Goal: Task Accomplishment & Management: Use online tool/utility

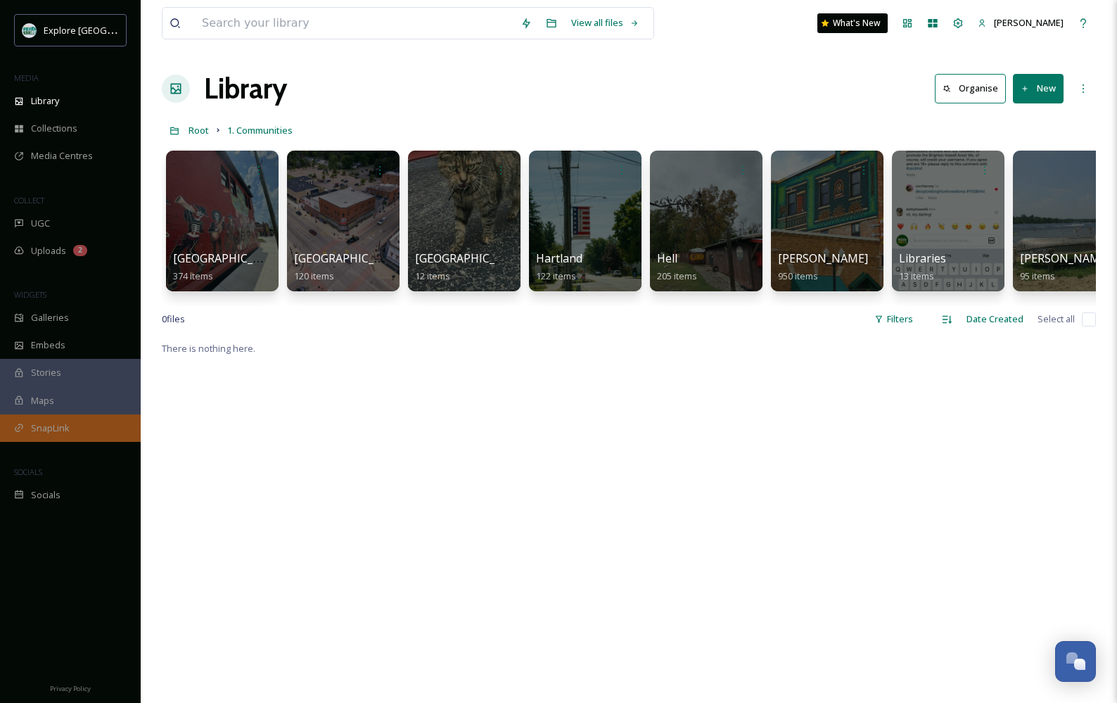
click at [42, 426] on span "SnapLink" at bounding box center [50, 427] width 39 height 13
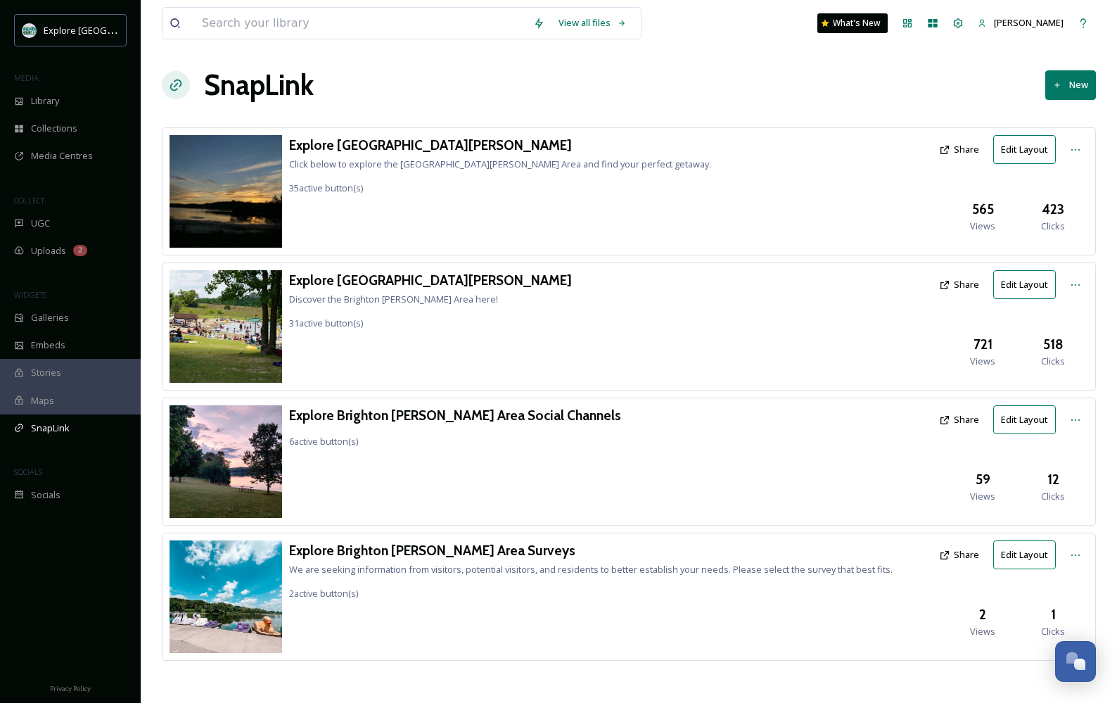
scroll to position [4, 0]
click at [614, 91] on button "New" at bounding box center [1070, 84] width 51 height 29
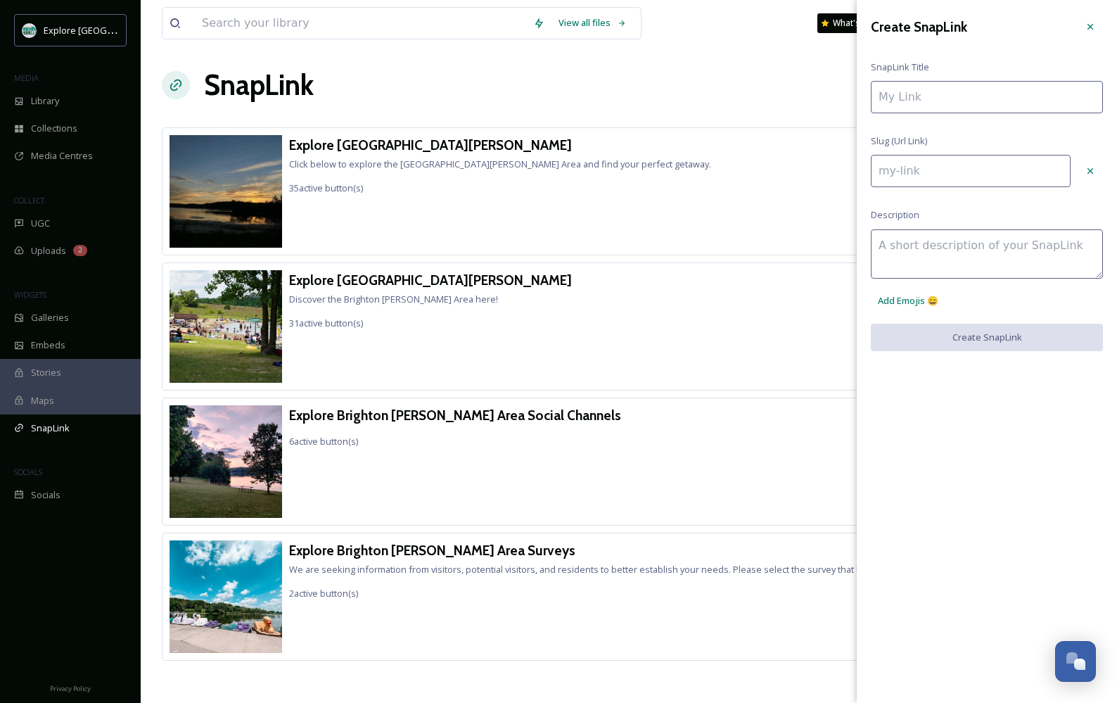
click at [614, 84] on input at bounding box center [987, 97] width 232 height 32
type input "C"
type input "c"
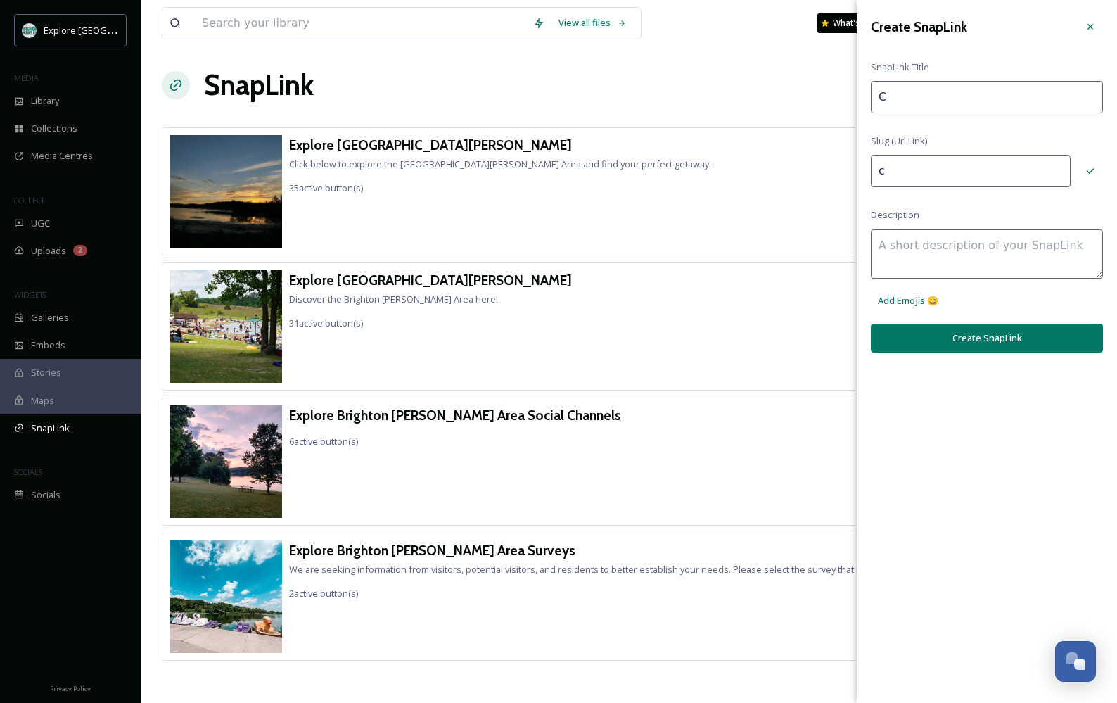
type input "Ci"
type input "ci"
type input "CiA"
type input "cia"
type input "CiAO"
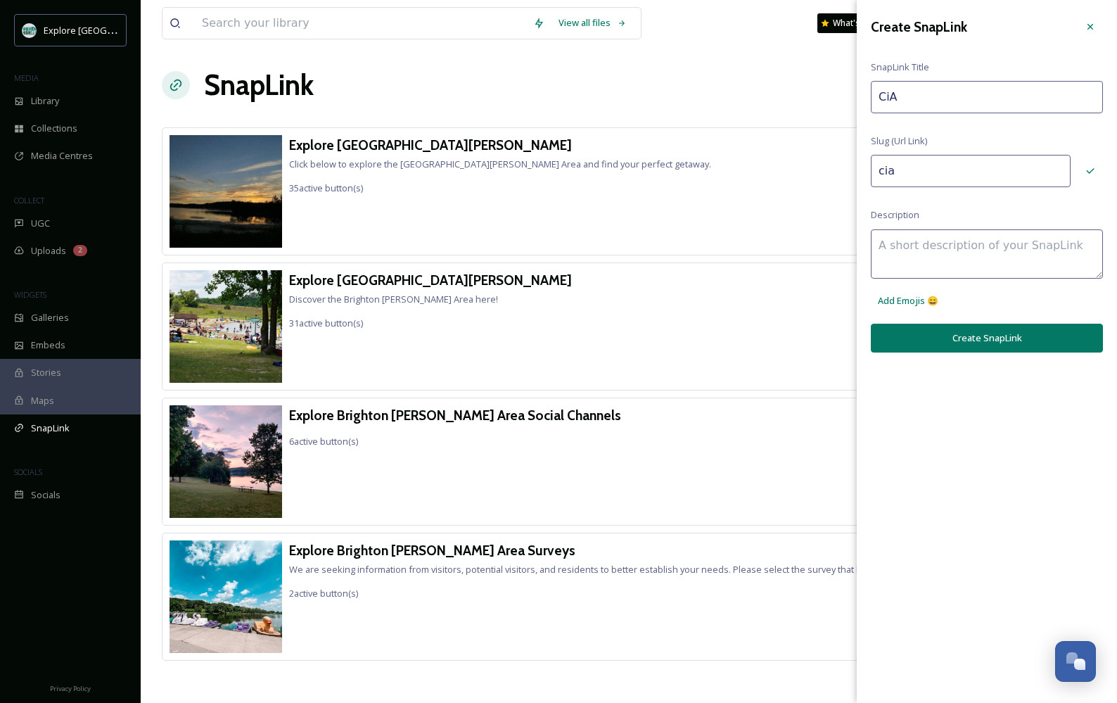
type input "ciao"
type input "CiA"
type input "cia"
type input "Ci"
type input "ci"
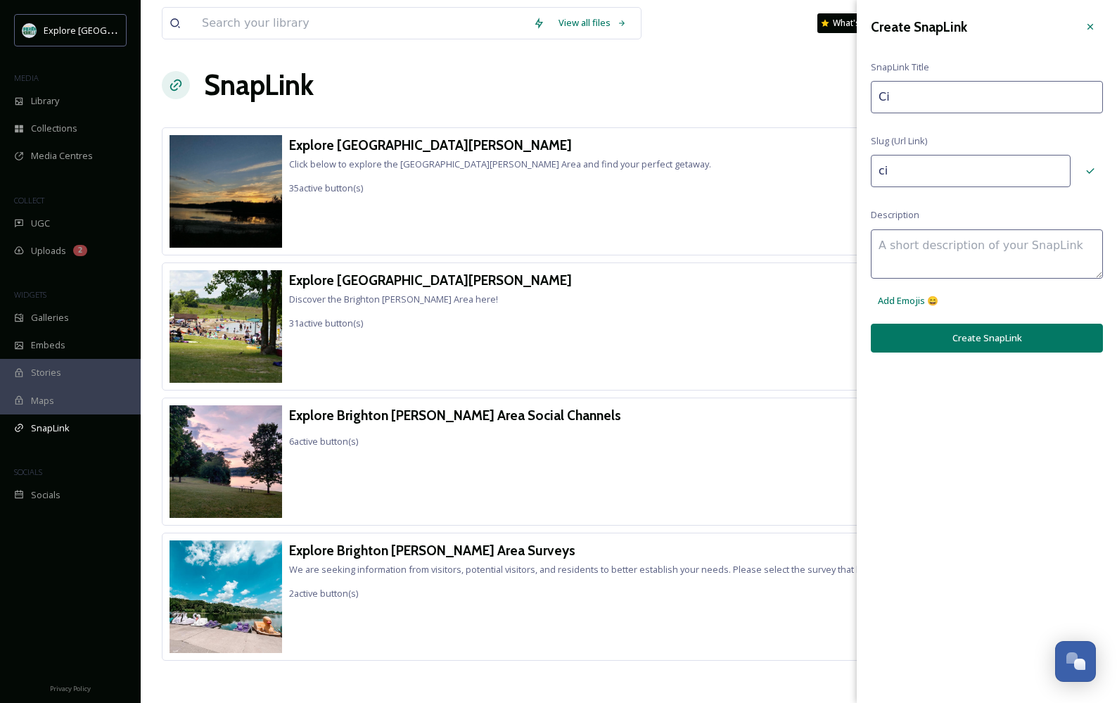
type input "Cia"
type input "cia"
type input "Ciao"
type input "ciao"
type input "Ciao!J"
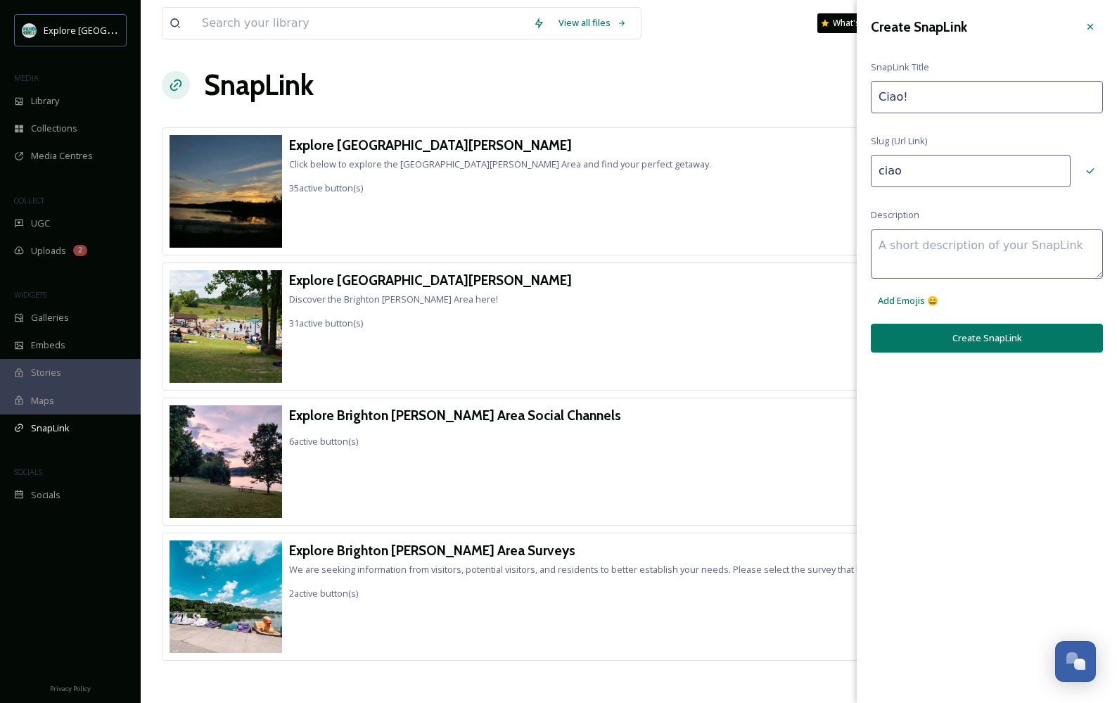
type input "ciaoj"
type input "Ciao!Ja"
type input "ciaoja"
type input "Ciao!Jaz"
type input "ciaojaz"
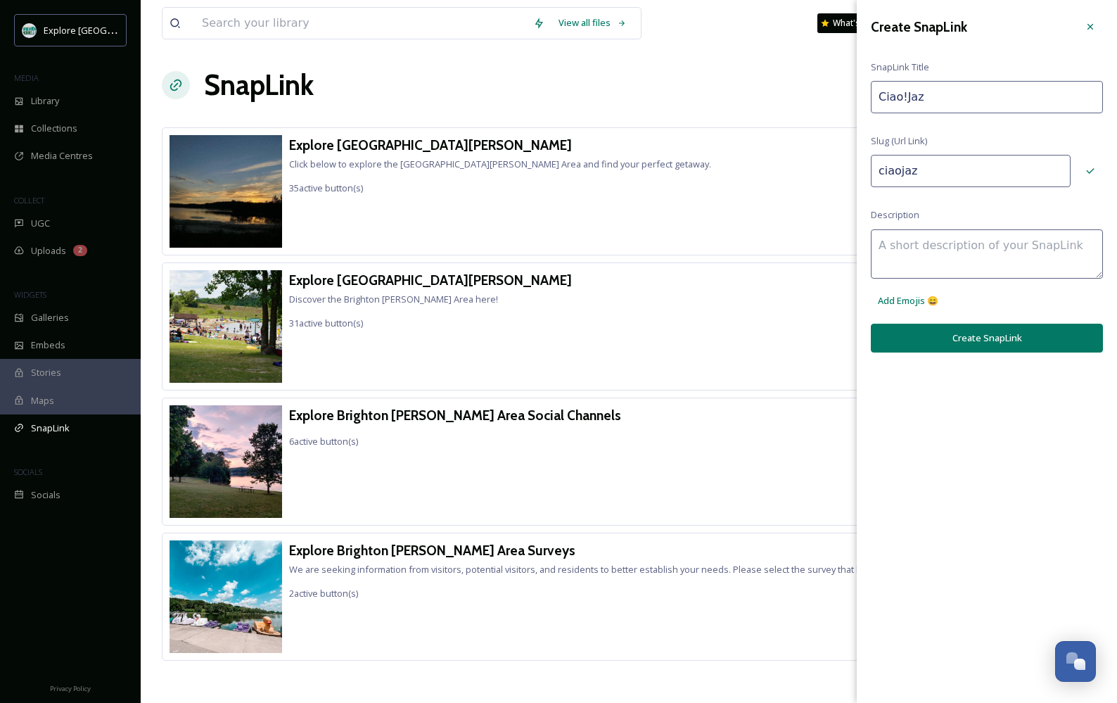
type input "Ciao!Jazz"
type input "ciaojazz"
type input "Ciao!Jazz"
type input "ciaojazz-"
type input "Ciao!Jazz T"
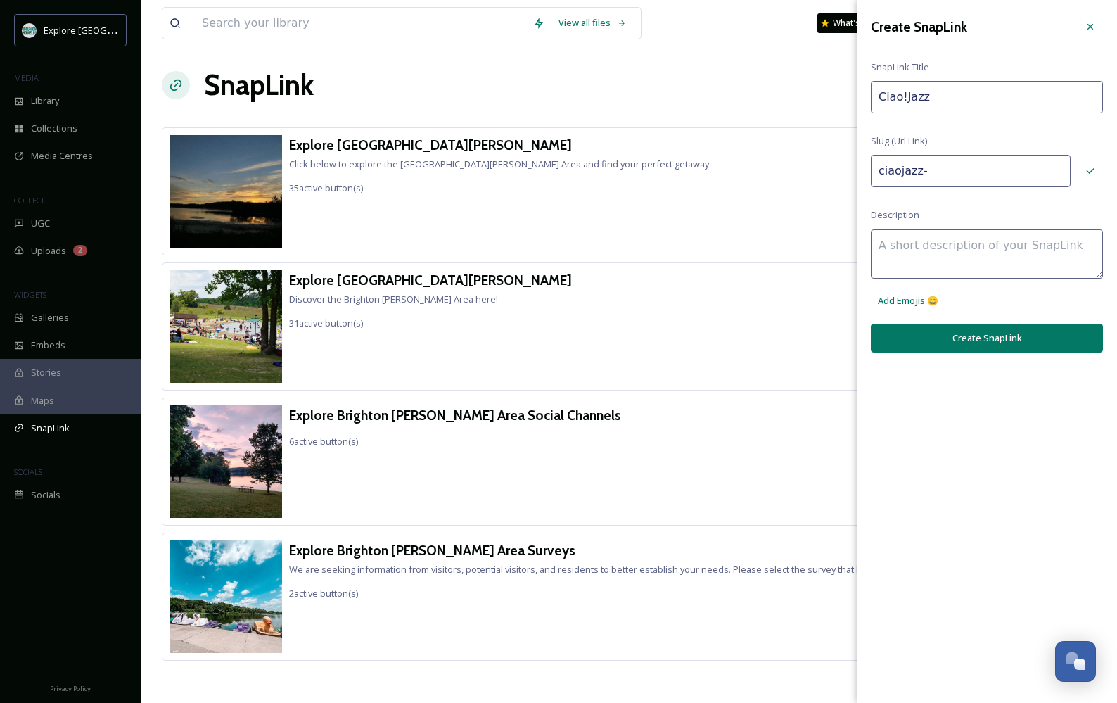
type input "ciaojazz-t"
type input "Ciao!Jazz Ti"
type input "ciaojazz-ti"
type input "Ciao!Jazz Tic"
type input "ciaojazz-tic"
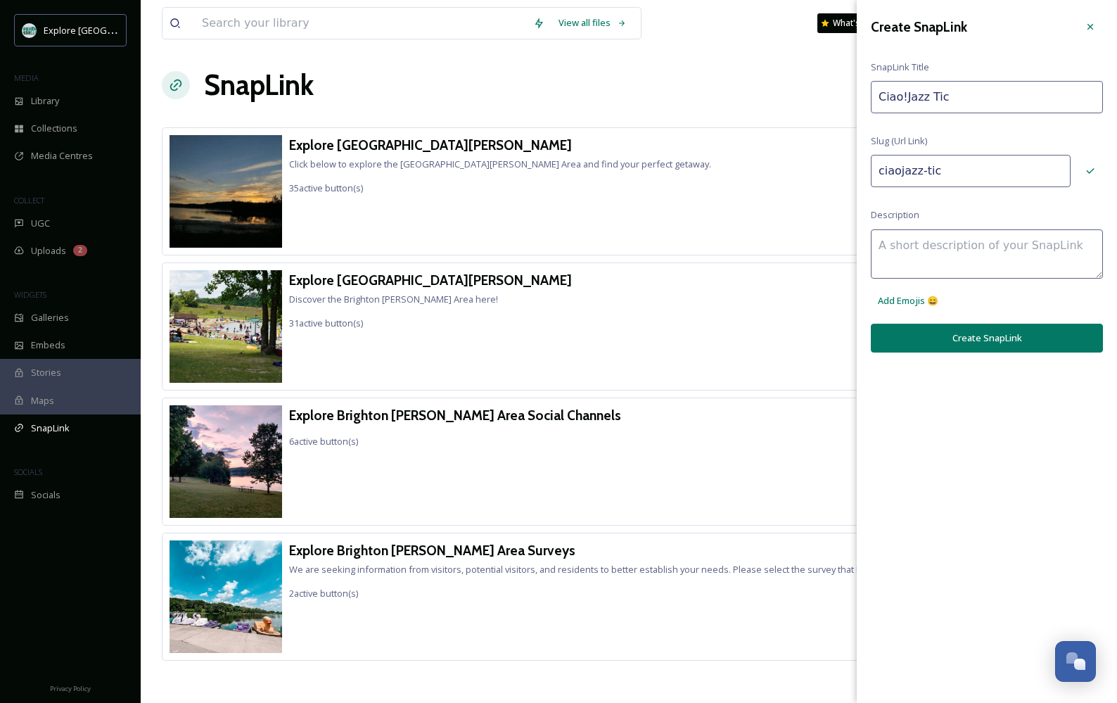
type input "Ciao!Jazz Tick"
type input "ciaojazz-tick"
type input "Ciao!Jazz Ticke"
type input "ciaojazz-ticke"
type input "Ciao!Jazz Ticket"
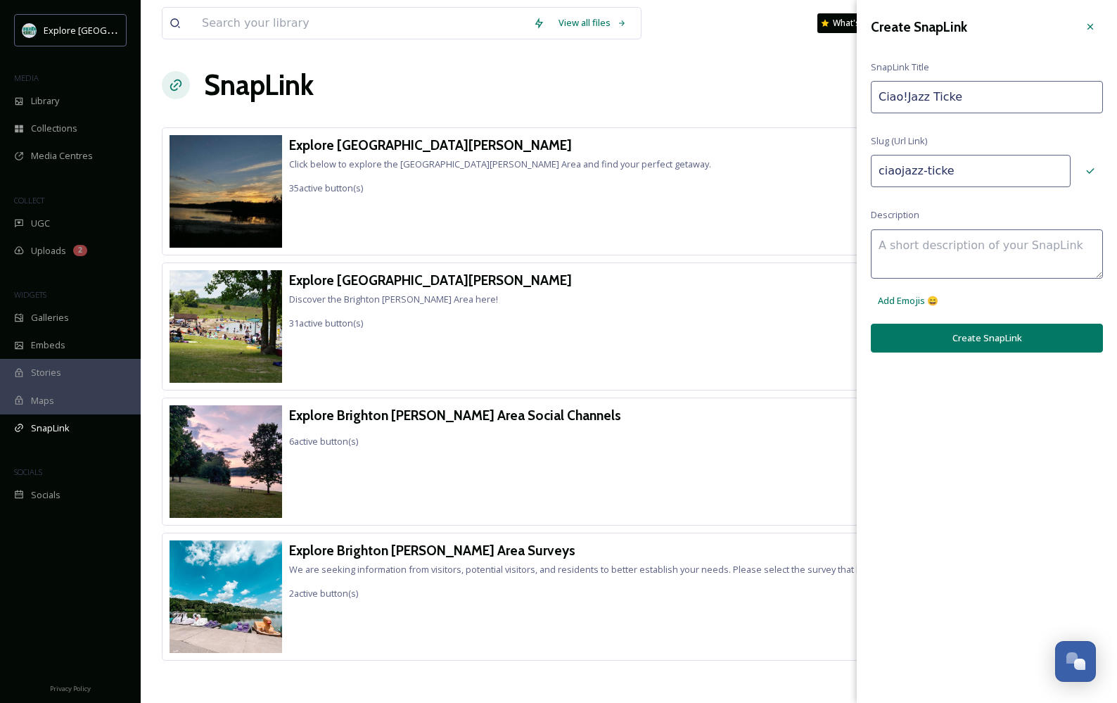
type input "ciaojazz-ticket"
type input "Ciao!Jazz Tickets"
type input "ciaojazz-tickets"
type input "Ciao!Jazz Tickets"
click at [614, 334] on button "Create SnapLink" at bounding box center [987, 338] width 232 height 29
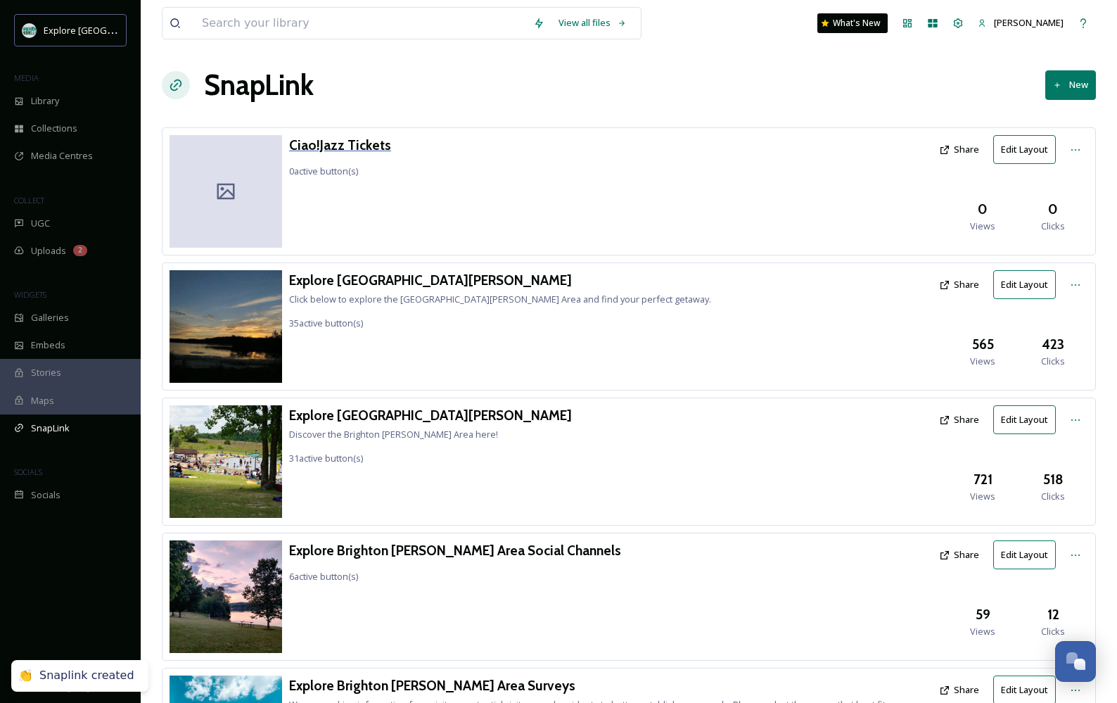
click at [331, 140] on h3 "Ciao!Jazz Tickets" at bounding box center [340, 145] width 102 height 20
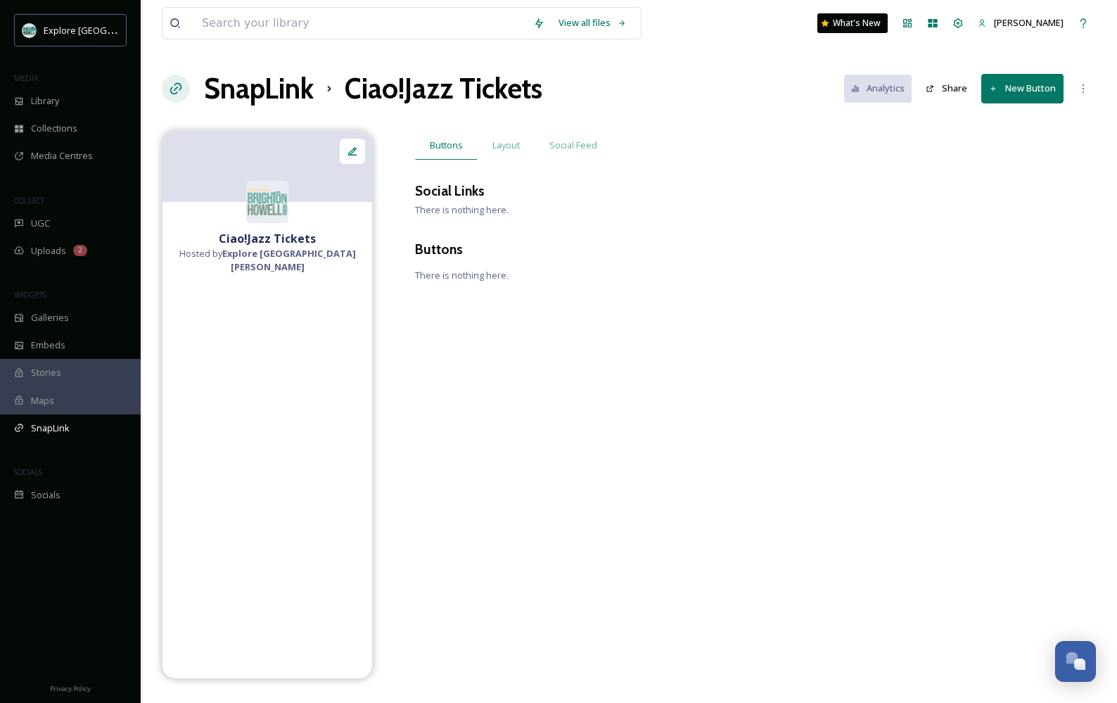
click at [614, 101] on button "New Button" at bounding box center [1022, 88] width 82 height 29
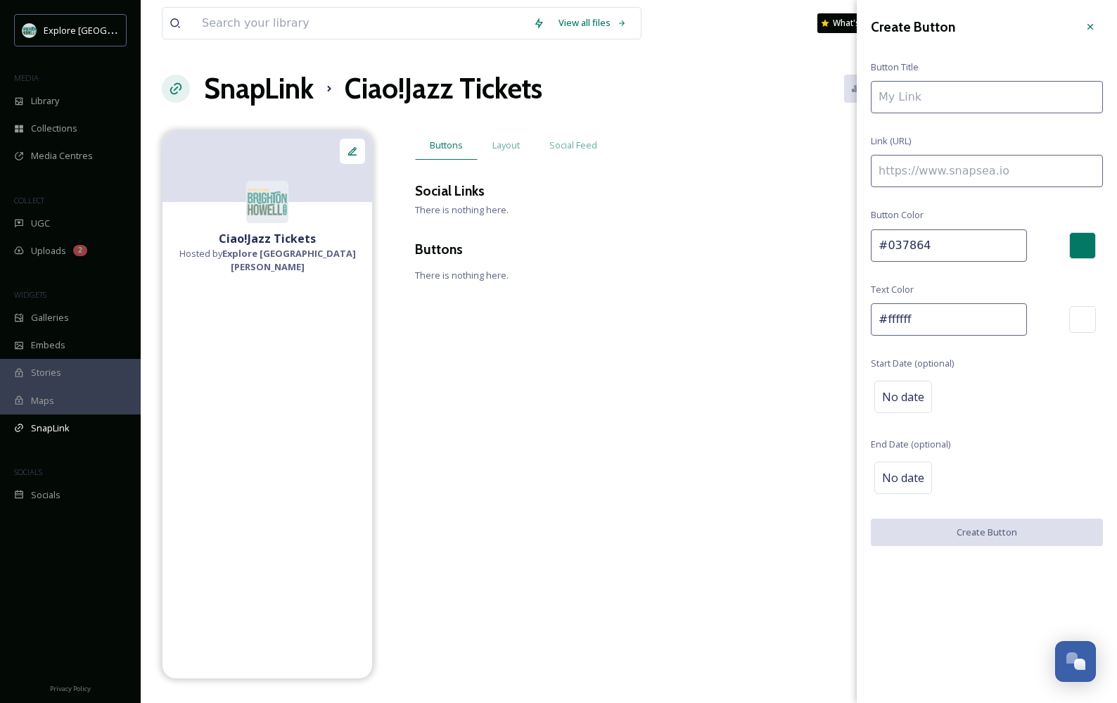
click at [614, 106] on input at bounding box center [987, 97] width 232 height 32
type input "Third Coast Swing - [DATE] 6:00 pm"
click at [614, 175] on input at bounding box center [987, 171] width 232 height 32
paste input "[URL][DOMAIN_NAME]"
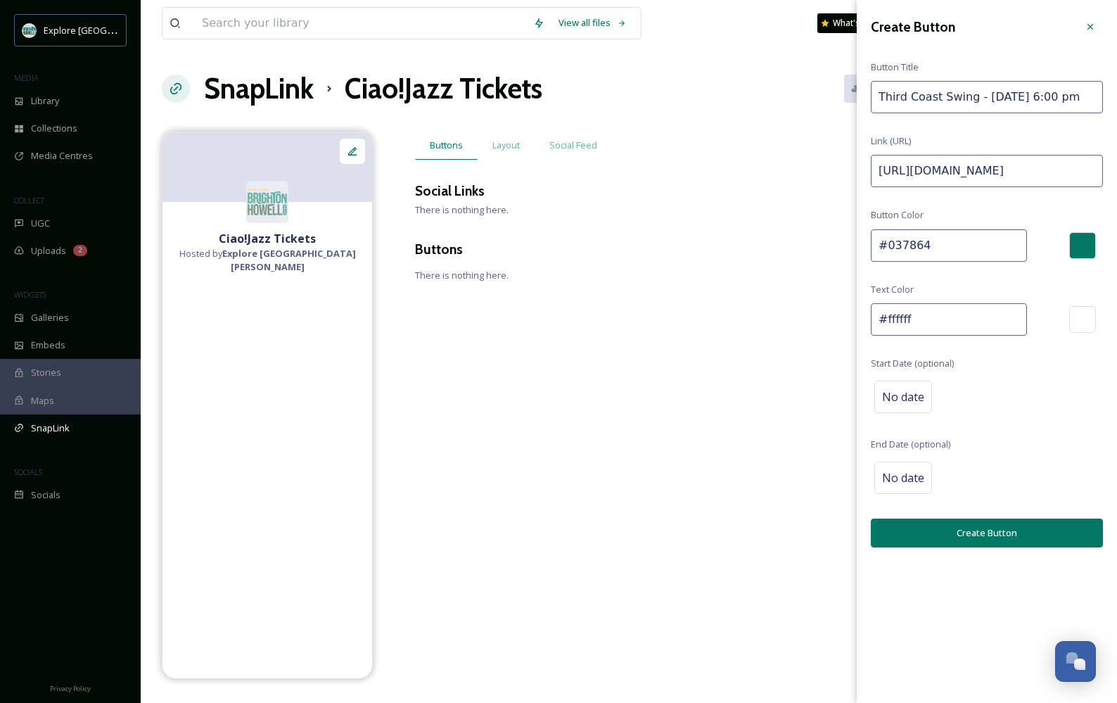
type input "[URL][DOMAIN_NAME]"
click at [614, 525] on button "Create Button" at bounding box center [987, 532] width 232 height 29
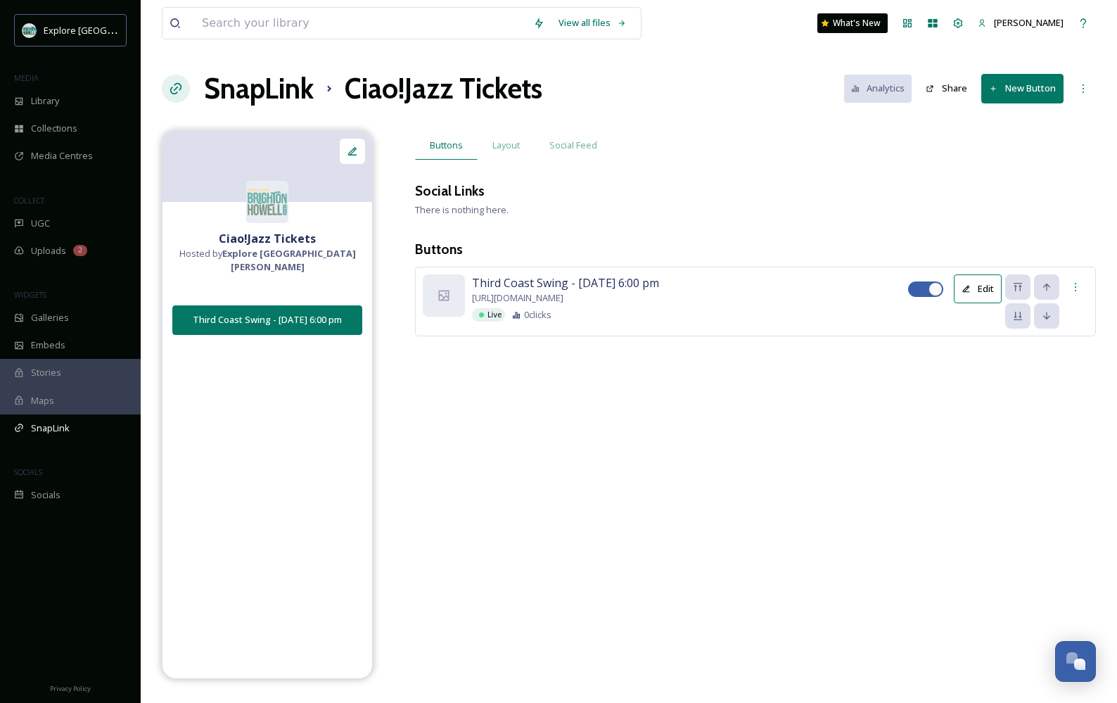
click at [563, 293] on span "[URL][DOMAIN_NAME]" at bounding box center [517, 297] width 91 height 13
click at [534, 305] on span "[URL][DOMAIN_NAME]" at bounding box center [517, 297] width 91 height 13
click at [451, 301] on div at bounding box center [444, 295] width 42 height 42
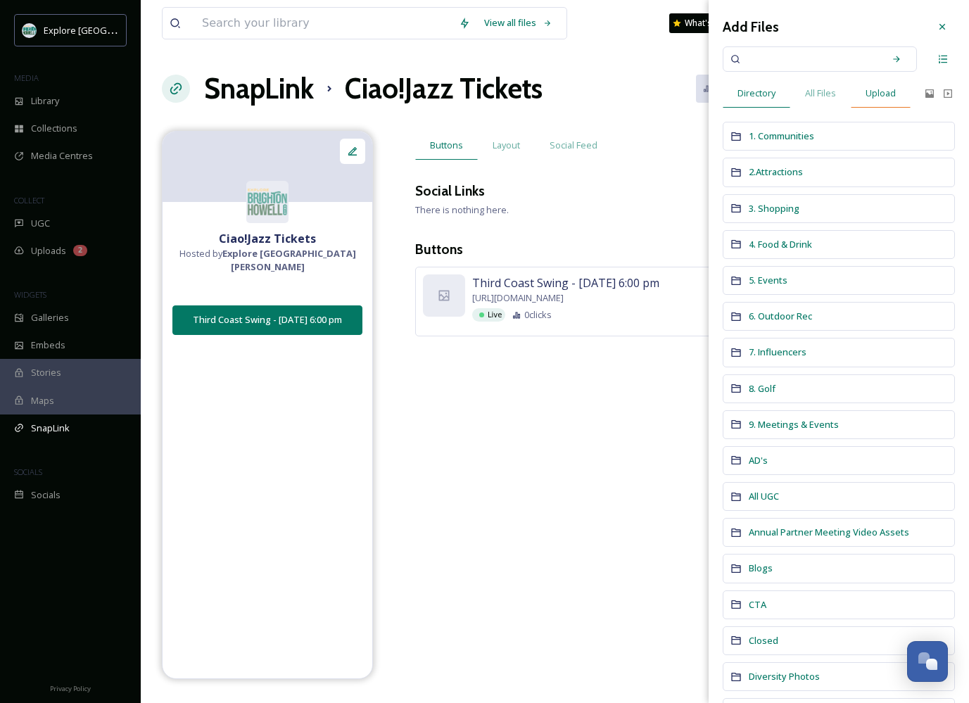
click at [614, 95] on span "Upload" at bounding box center [880, 93] width 30 height 13
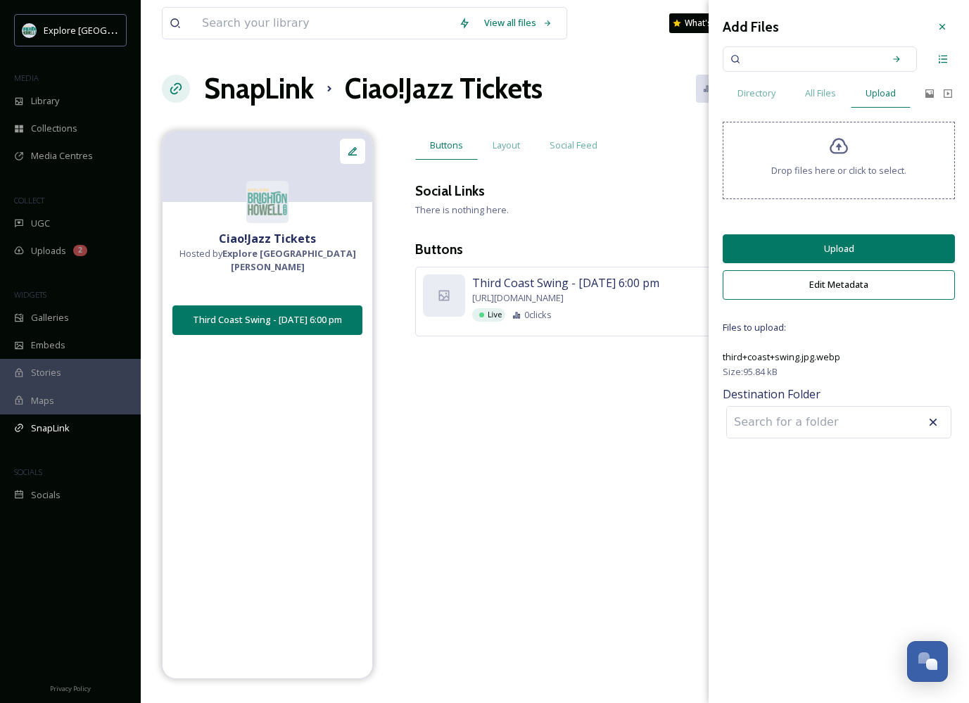
click at [614, 245] on button "Upload" at bounding box center [838, 248] width 232 height 29
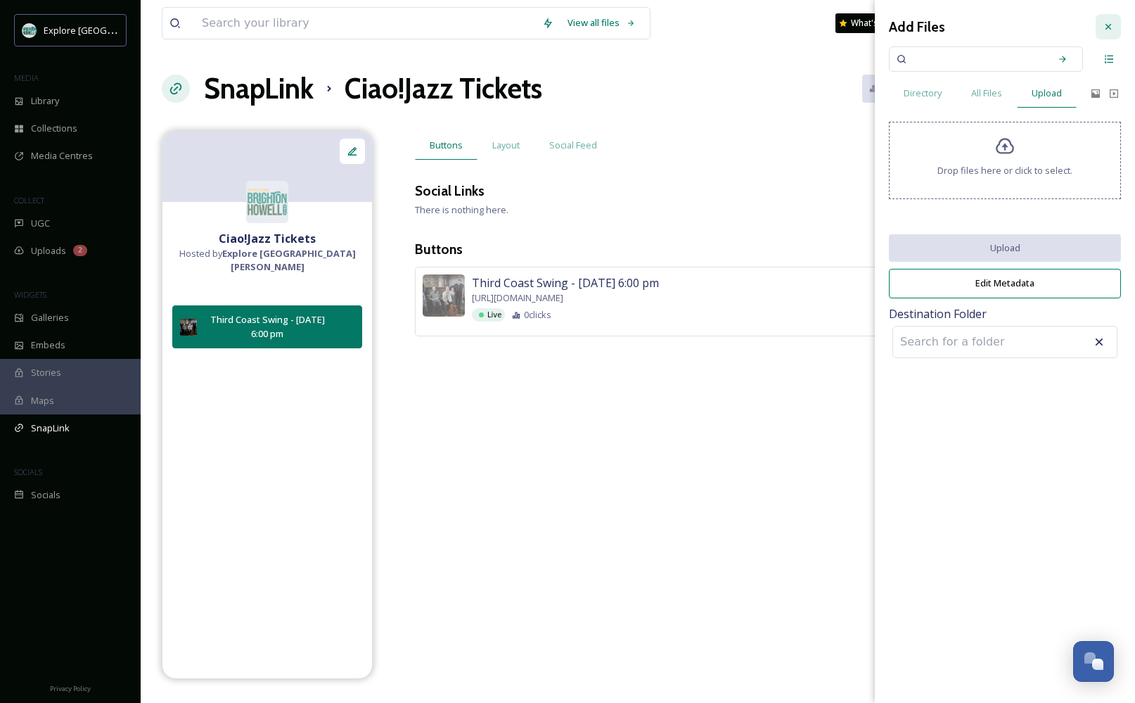
click at [614, 27] on icon at bounding box center [1109, 27] width 6 height 6
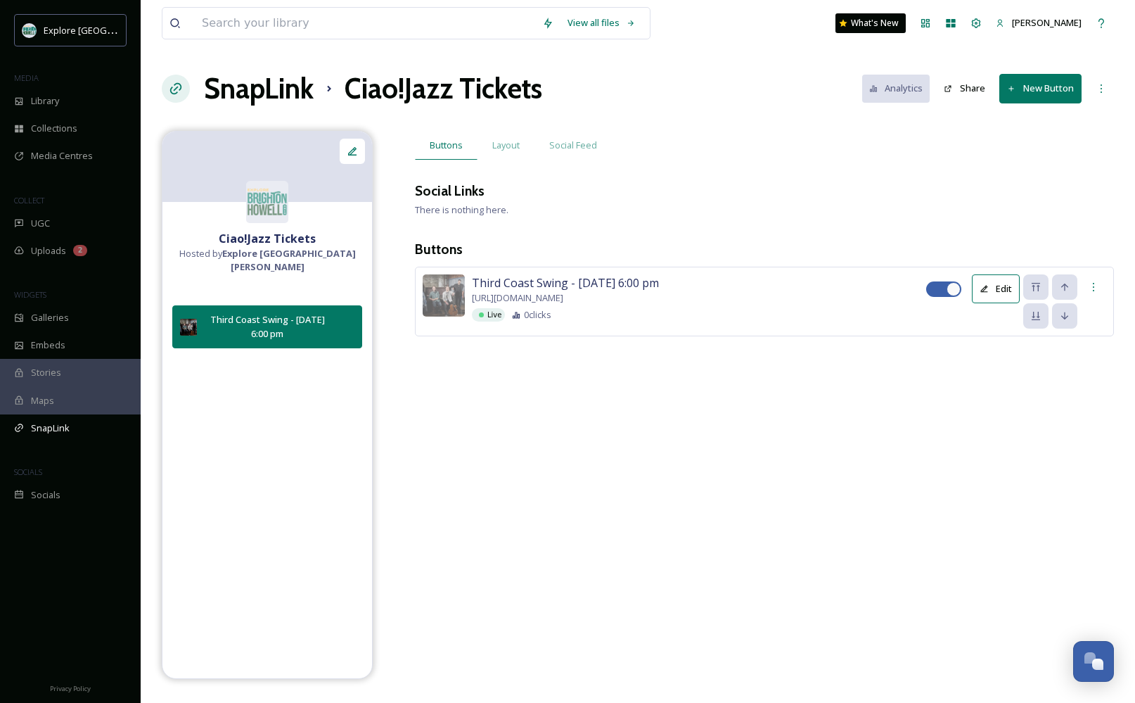
click at [614, 287] on button "Edit" at bounding box center [996, 288] width 48 height 29
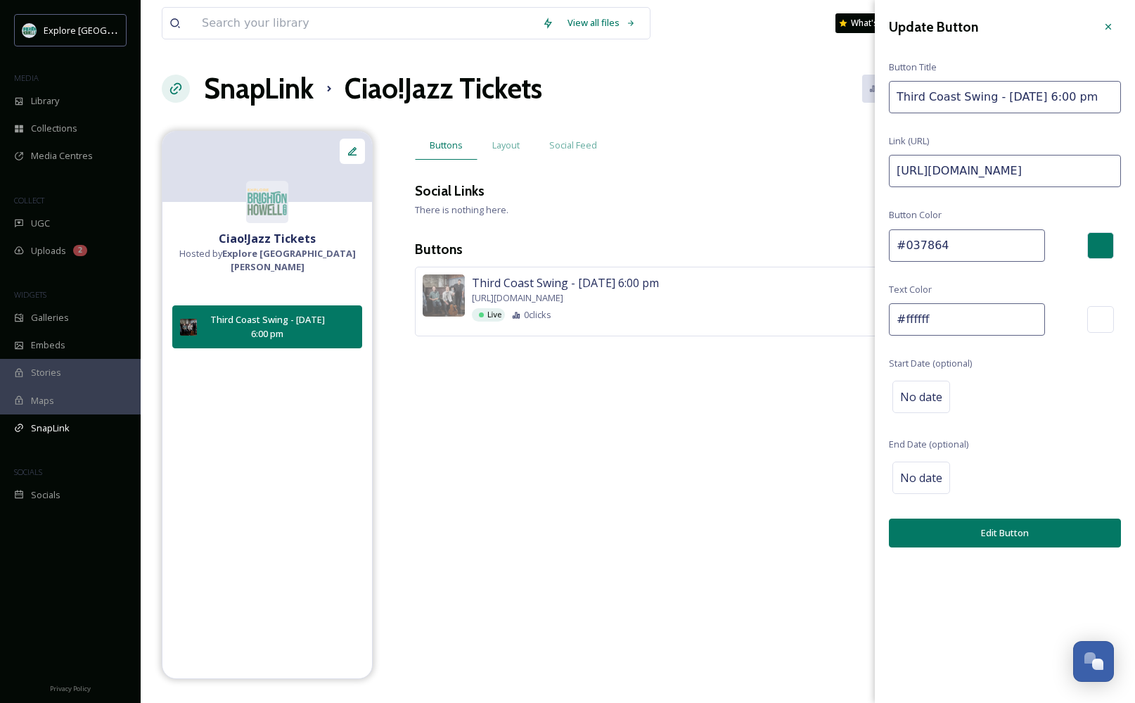
drag, startPoint x: 894, startPoint y: 169, endPoint x: 1160, endPoint y: 172, distance: 265.9
click at [614, 172] on html "Explore [GEOGRAPHIC_DATA][PERSON_NAME] MEDIA Library Collections Media Centres …" at bounding box center [567, 351] width 1135 height 703
click at [614, 24] on icon at bounding box center [1108, 26] width 11 height 11
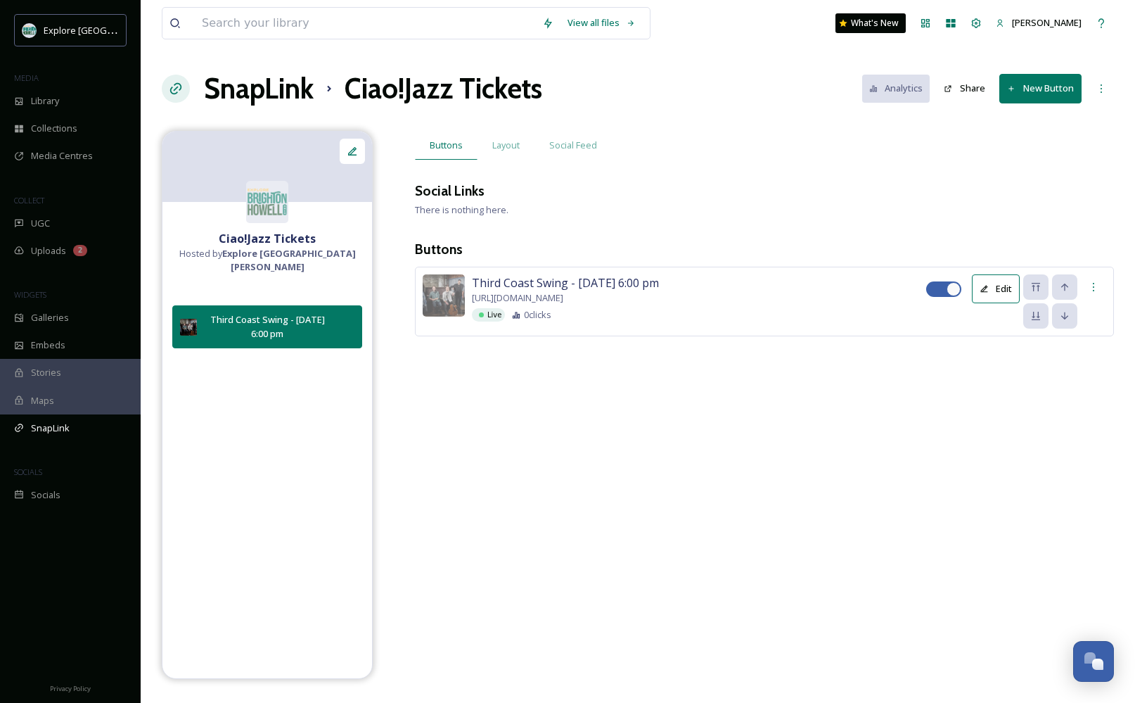
click at [614, 89] on button "New Button" at bounding box center [1041, 88] width 82 height 29
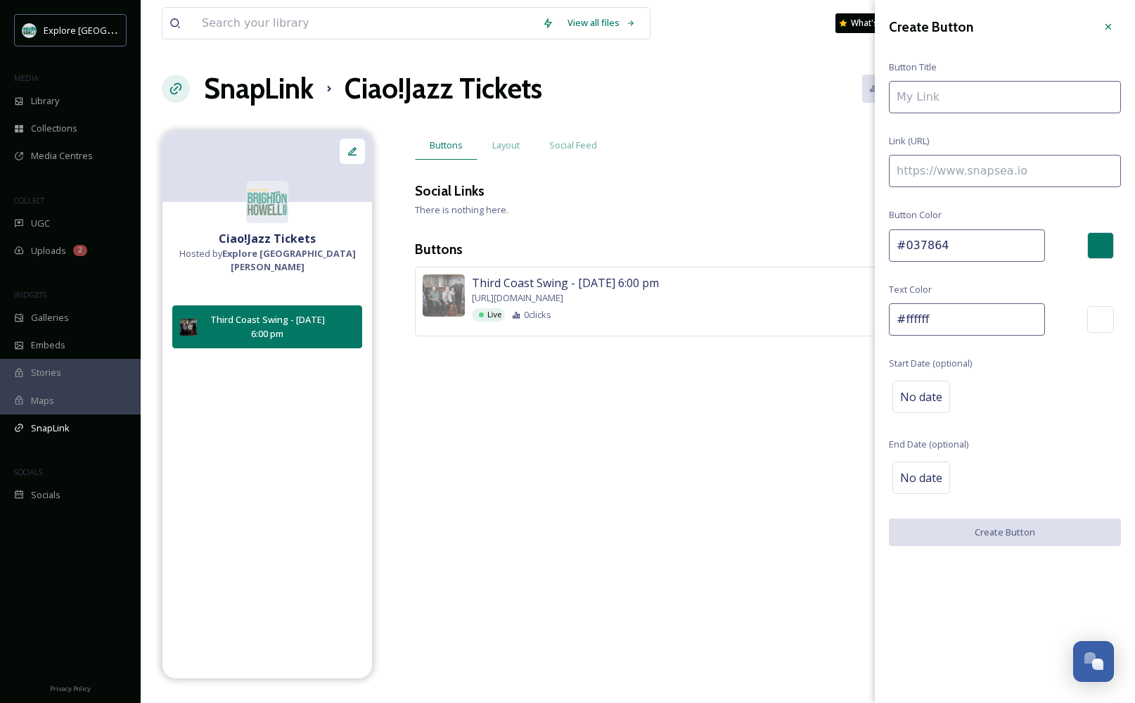
click at [563, 298] on span "[URL][DOMAIN_NAME]" at bounding box center [517, 297] width 91 height 13
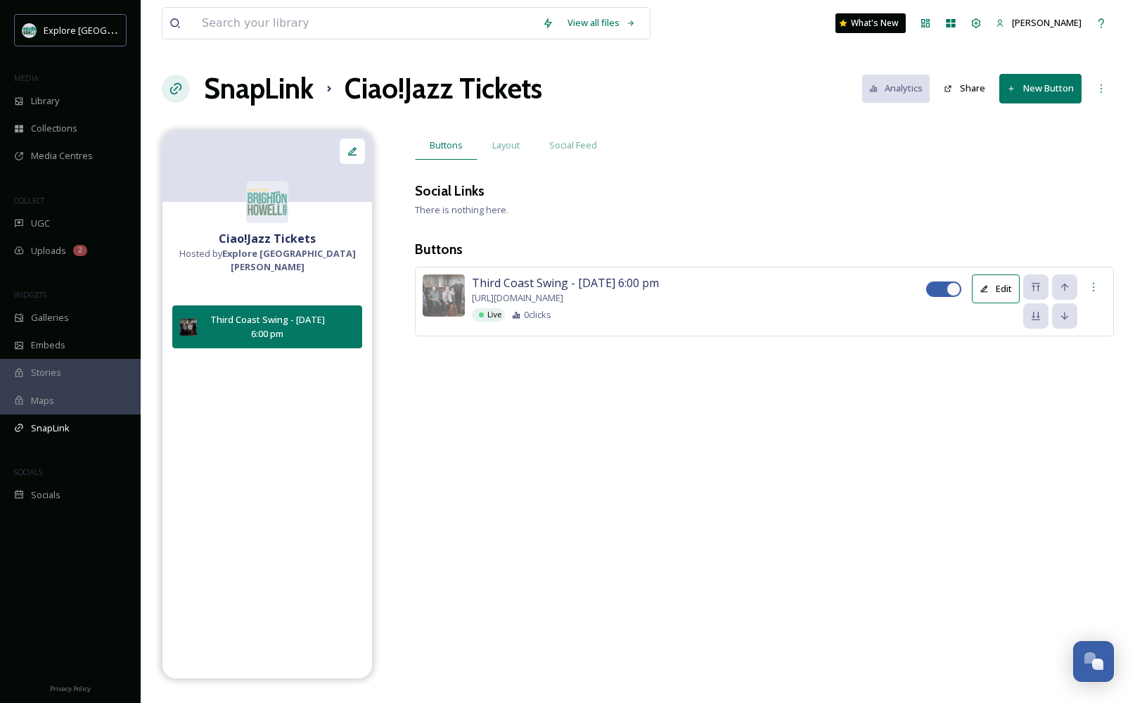
click at [614, 284] on button "Edit" at bounding box center [996, 288] width 48 height 29
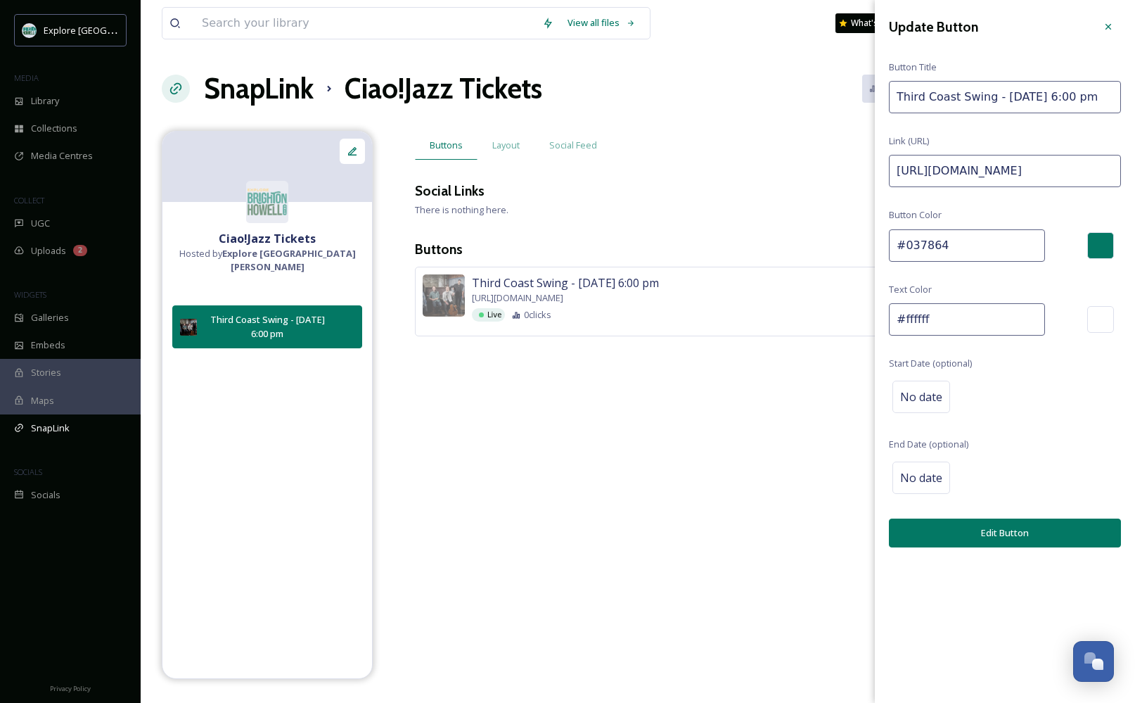
drag, startPoint x: 896, startPoint y: 99, endPoint x: 1147, endPoint y: 103, distance: 251.9
click at [614, 103] on html "Explore [GEOGRAPHIC_DATA][PERSON_NAME] MEDIA Library Collections Media Centres …" at bounding box center [567, 351] width 1135 height 703
click at [614, 19] on div at bounding box center [1108, 26] width 25 height 25
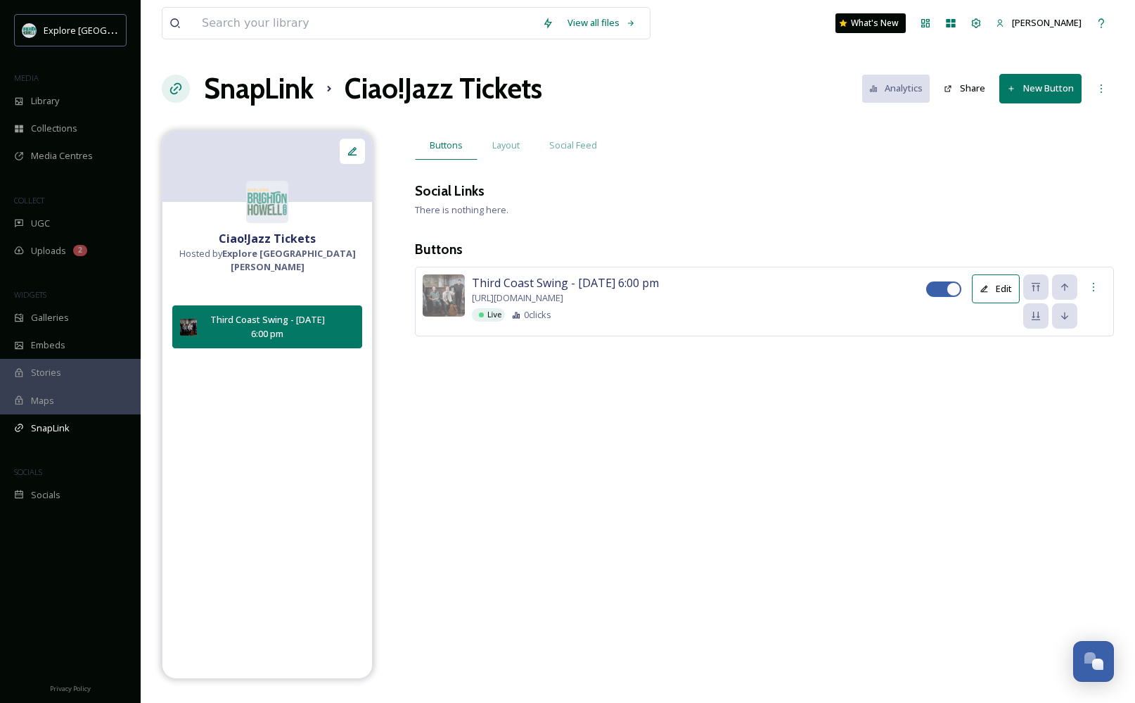
click at [614, 91] on button "New Button" at bounding box center [1041, 88] width 82 height 29
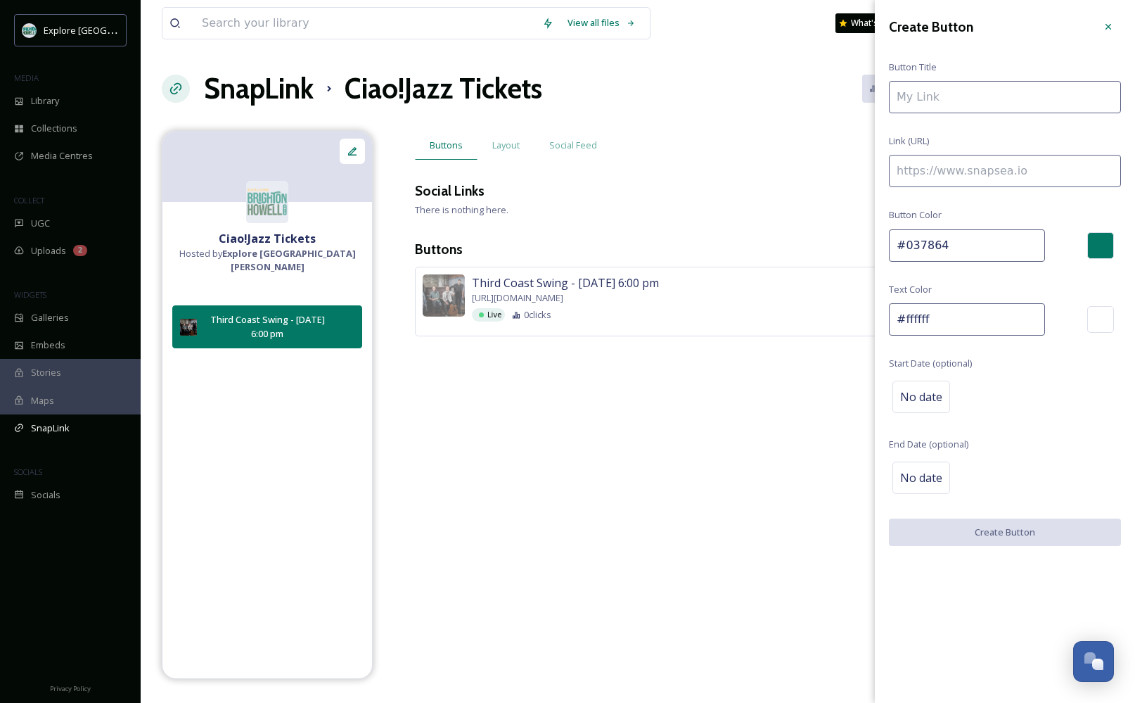
click at [614, 102] on input at bounding box center [1005, 97] width 232 height 32
paste input "Third Coast Swing - [DATE] 6:00 pm"
click at [614, 96] on input "Third Coast Swing - [DATE] 6:00 pm" at bounding box center [1005, 97] width 232 height 32
type input "Third Coast Swing - [DATE] 8:30 pm"
click at [614, 172] on input at bounding box center [1005, 171] width 232 height 32
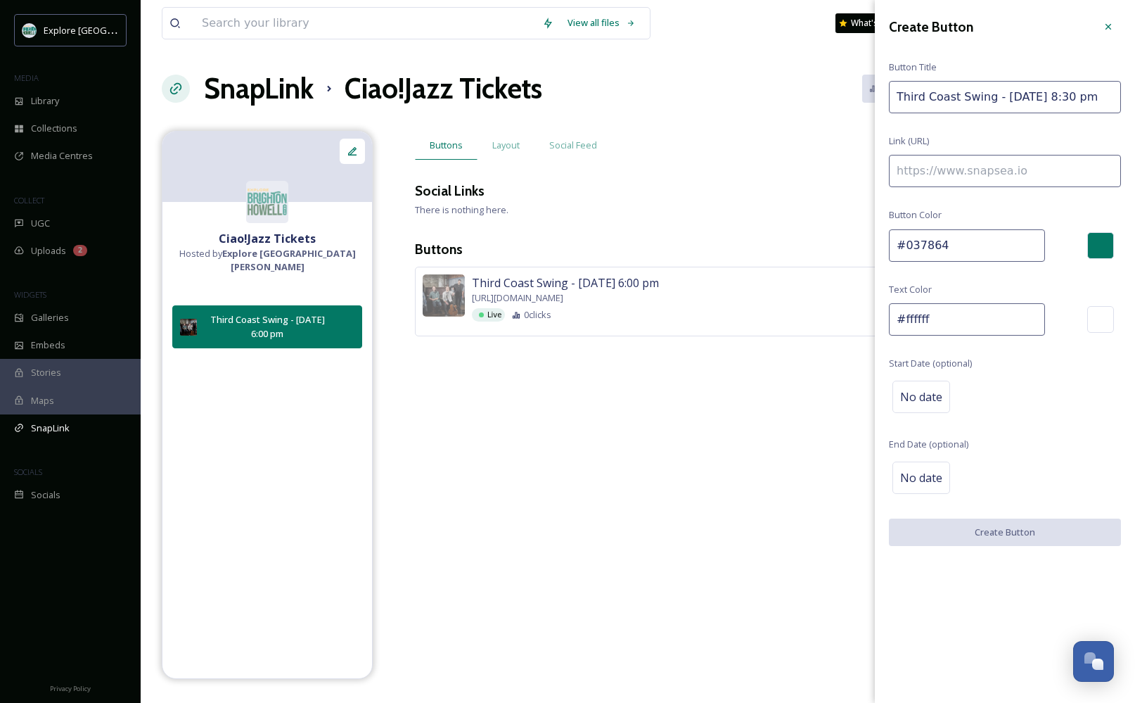
click at [614, 168] on input at bounding box center [1005, 171] width 232 height 32
paste input "[URL][DOMAIN_NAME]"
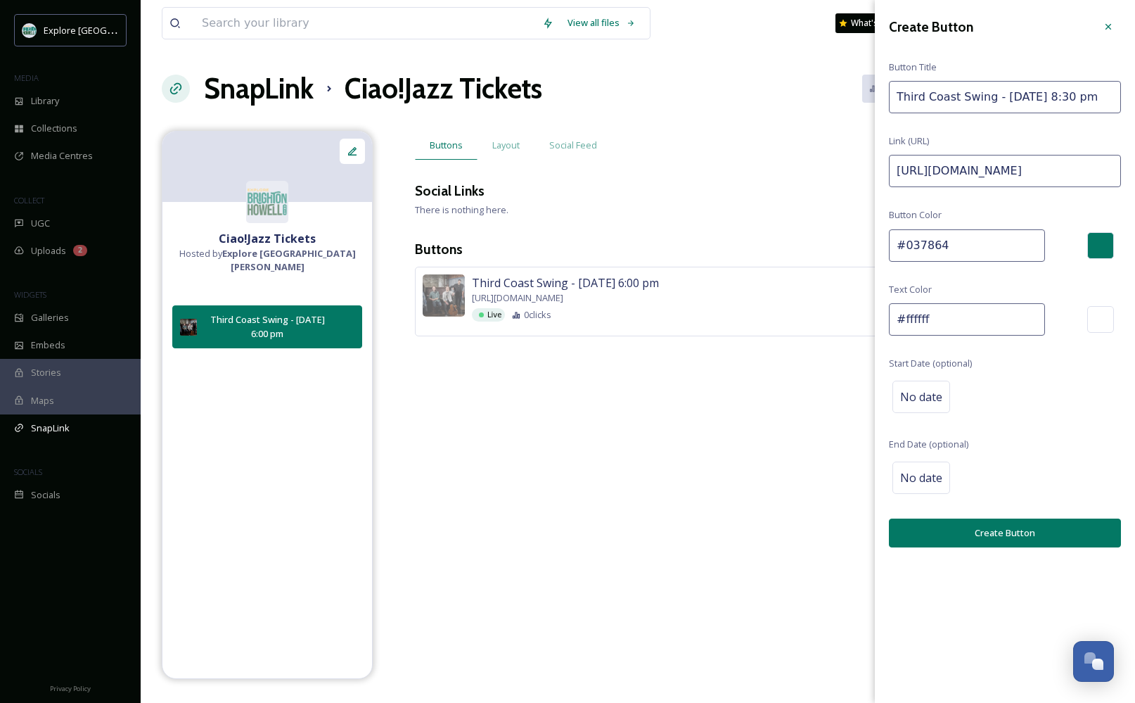
type input "[URL][DOMAIN_NAME]"
click at [614, 528] on button "Create Button" at bounding box center [1005, 532] width 232 height 29
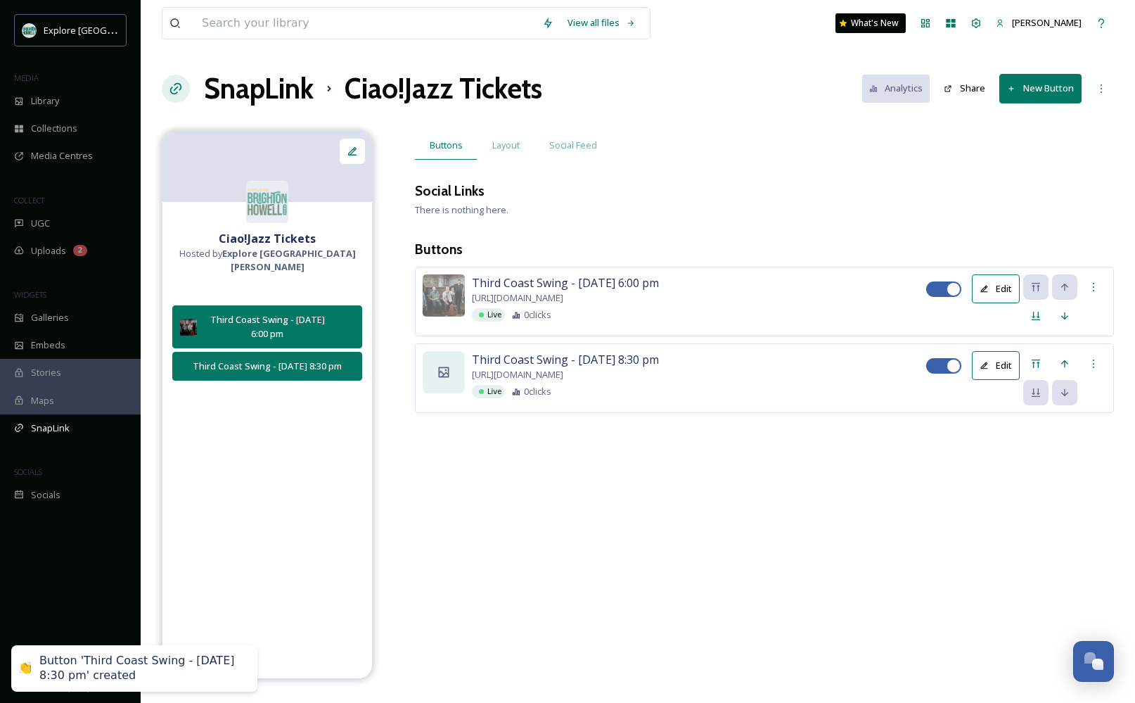
click at [426, 364] on div at bounding box center [444, 372] width 42 height 42
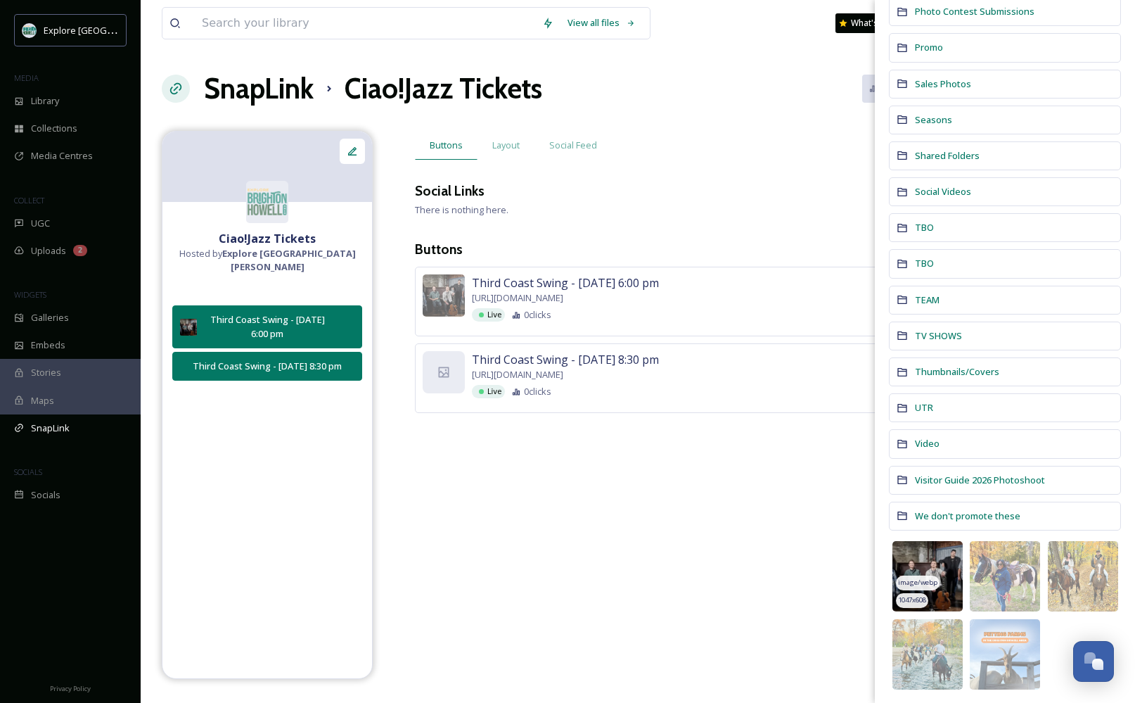
scroll to position [880, 0]
click at [614, 566] on img at bounding box center [928, 577] width 70 height 70
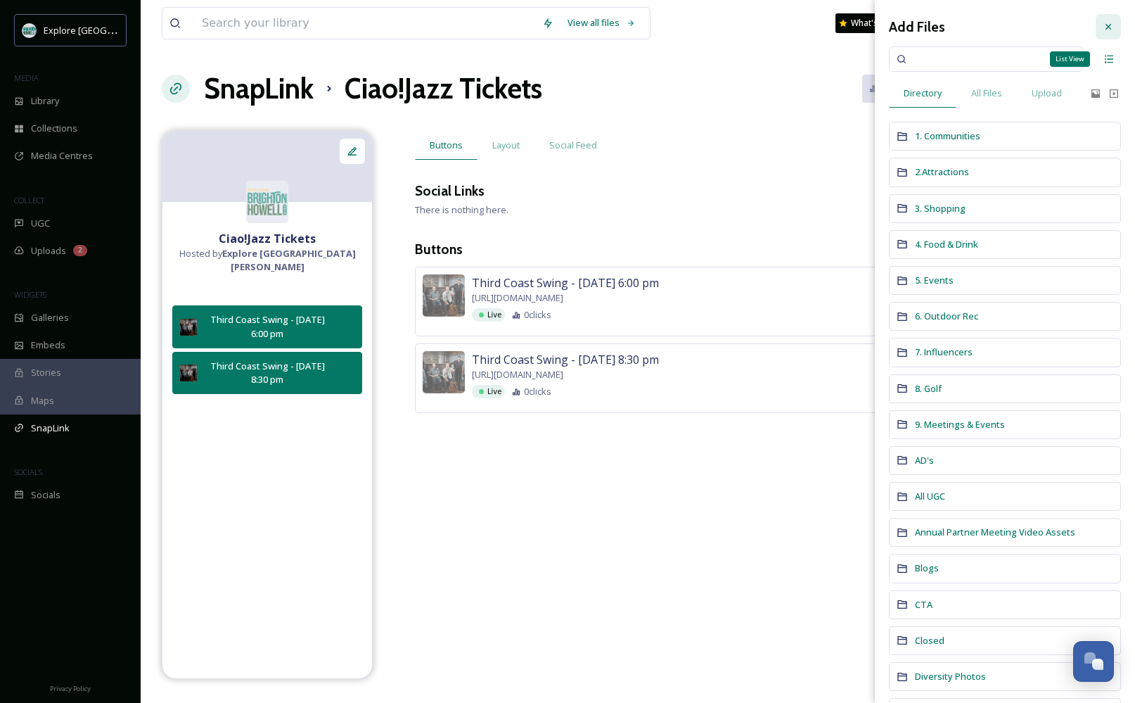
scroll to position [0, 0]
click at [614, 28] on div at bounding box center [1108, 26] width 25 height 25
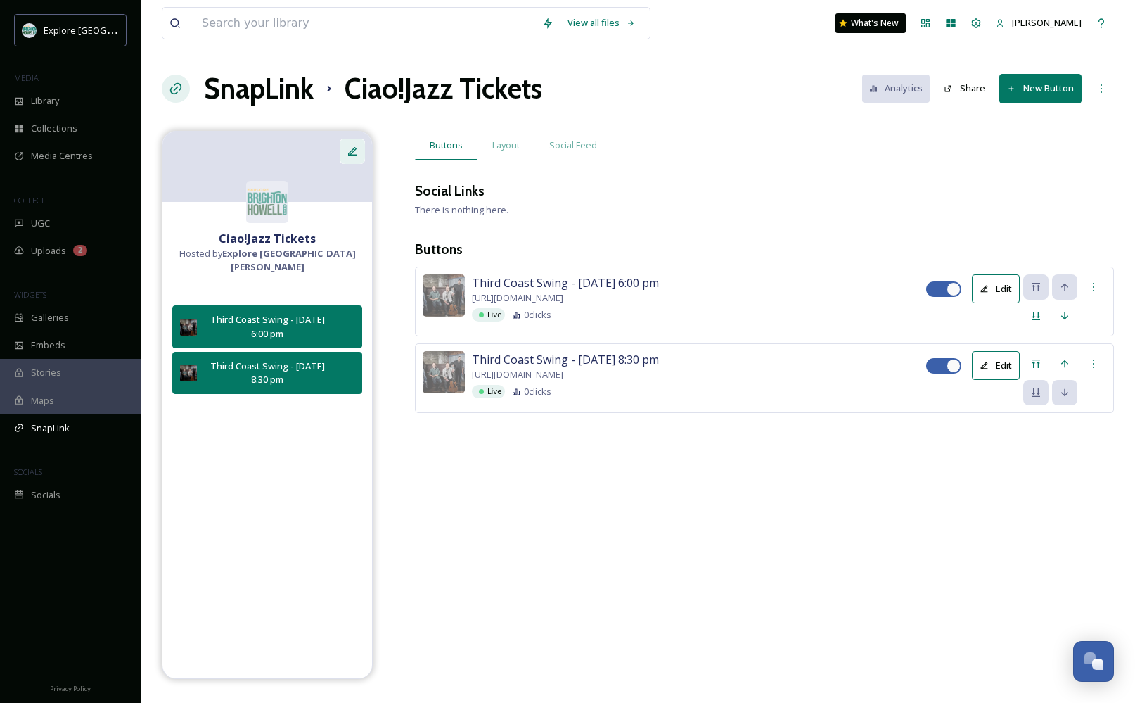
click at [354, 148] on icon at bounding box center [352, 151] width 8 height 8
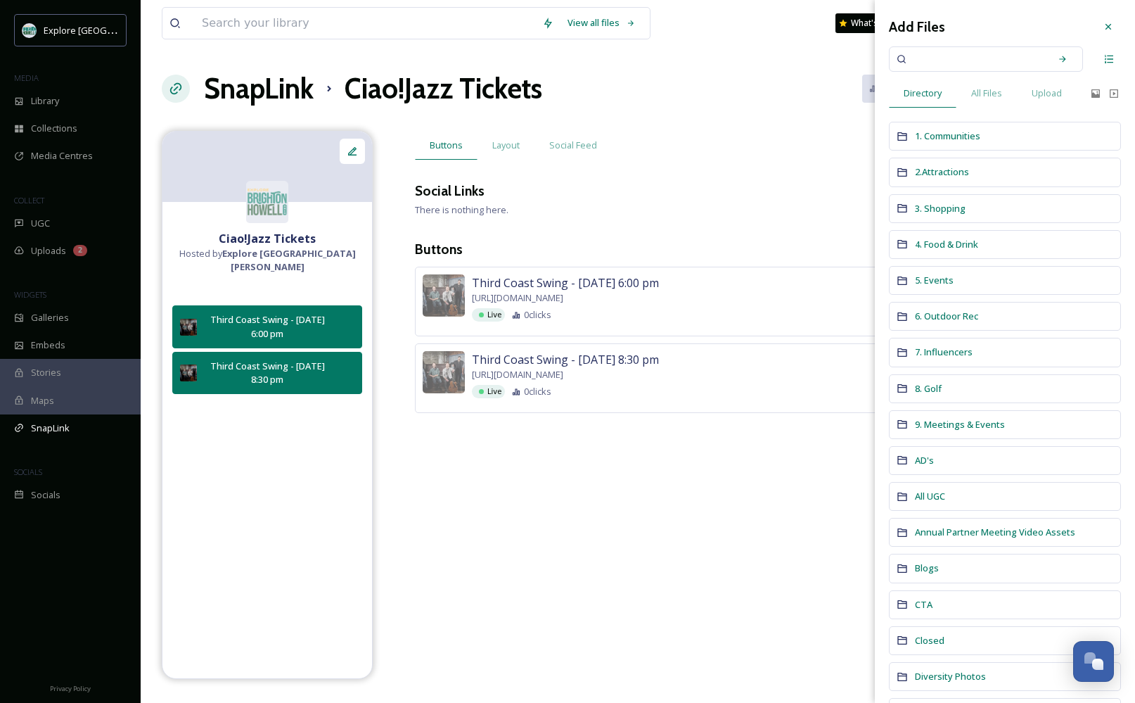
click at [614, 63] on input at bounding box center [976, 59] width 133 height 31
type input "ciao"
click at [614, 53] on div "Search" at bounding box center [1062, 58] width 25 height 25
click at [614, 241] on span "4. Food & Drink" at bounding box center [946, 244] width 63 height 13
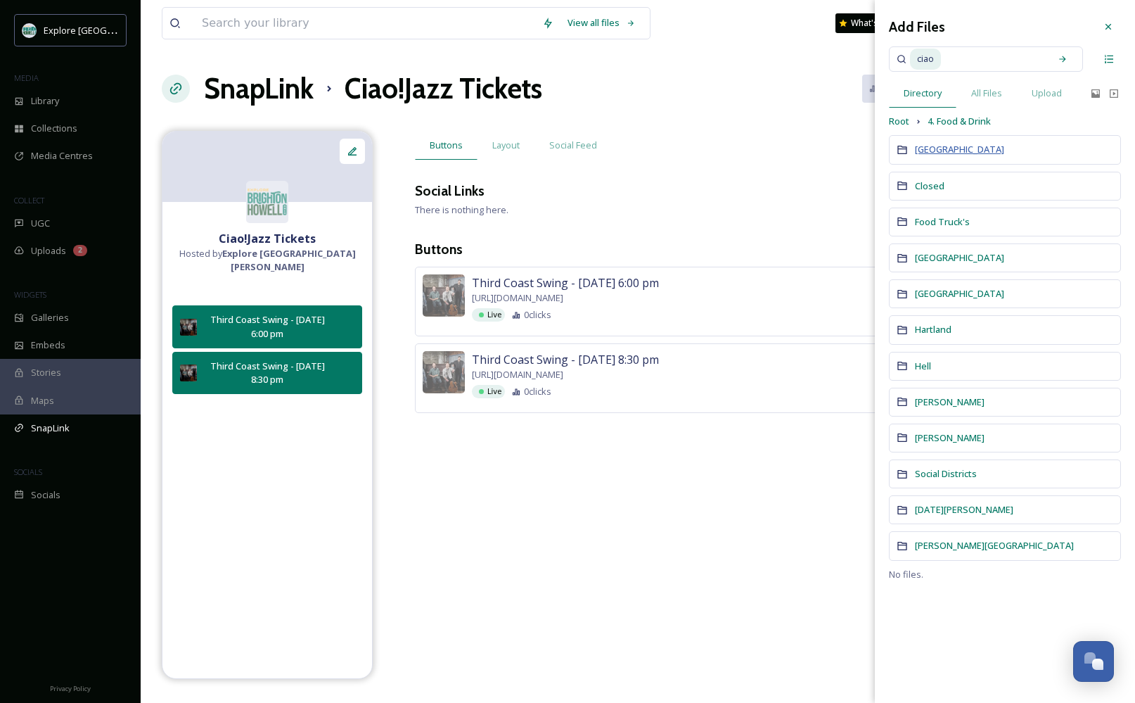
click at [614, 152] on span "[GEOGRAPHIC_DATA]" at bounding box center [959, 149] width 89 height 13
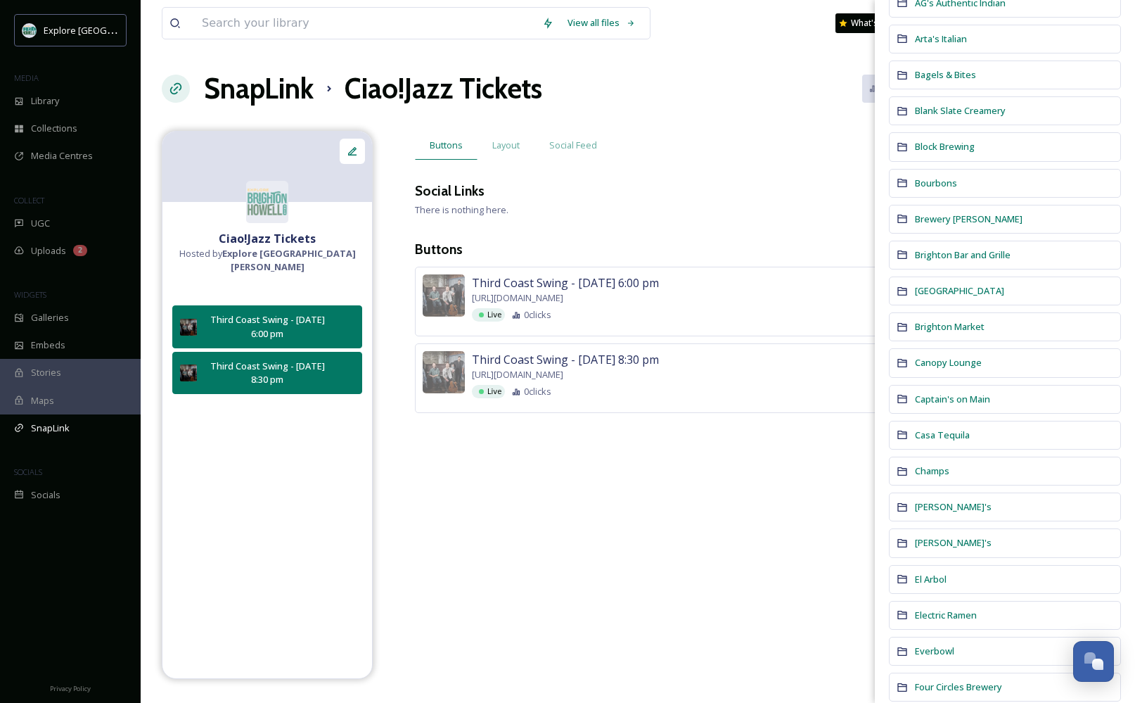
scroll to position [197, 0]
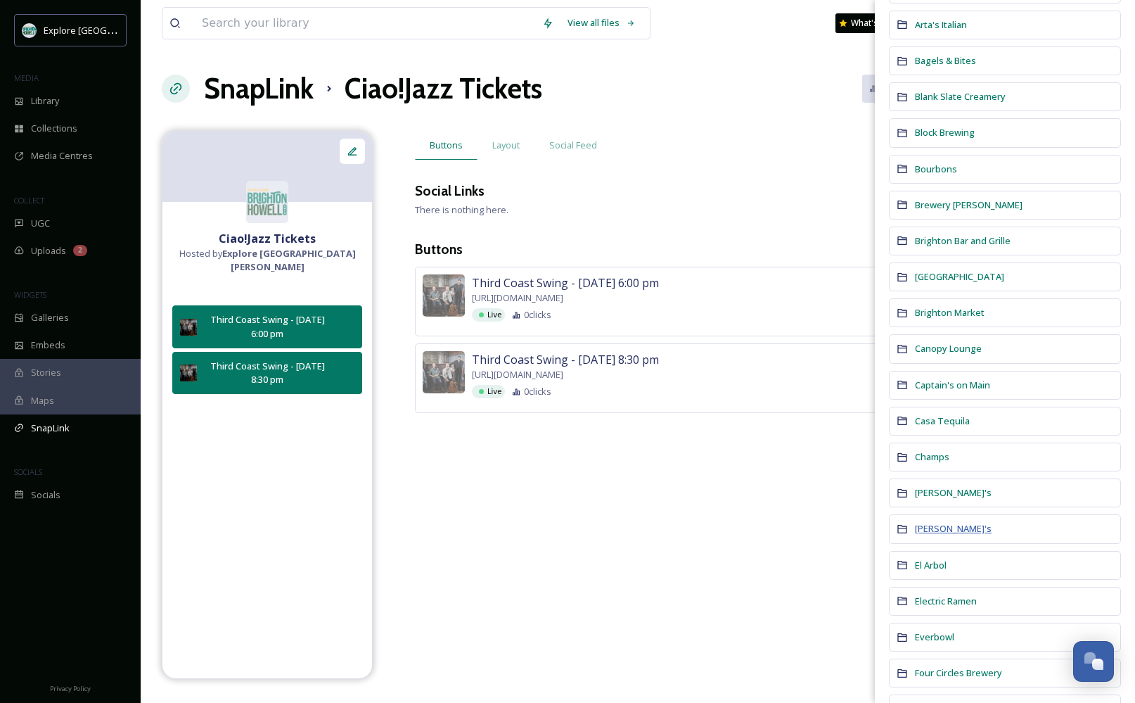
click at [614, 525] on span "[PERSON_NAME]'s" at bounding box center [953, 528] width 77 height 13
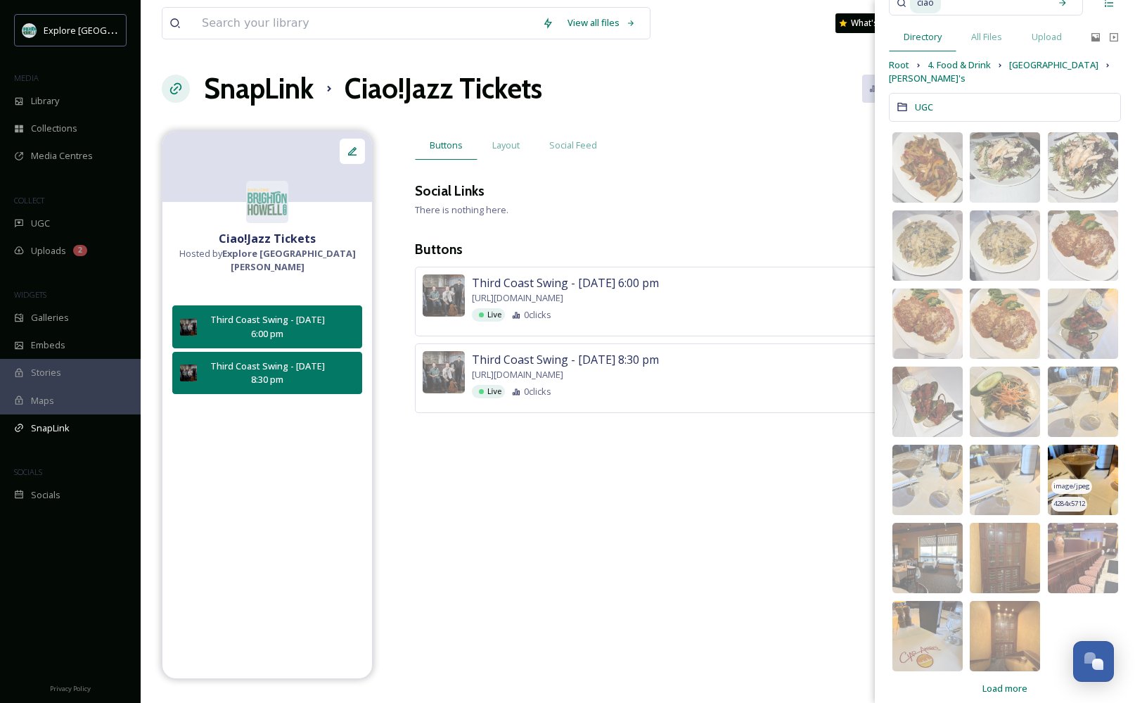
scroll to position [56, 0]
click at [614, 682] on span "Load more" at bounding box center [1005, 688] width 45 height 13
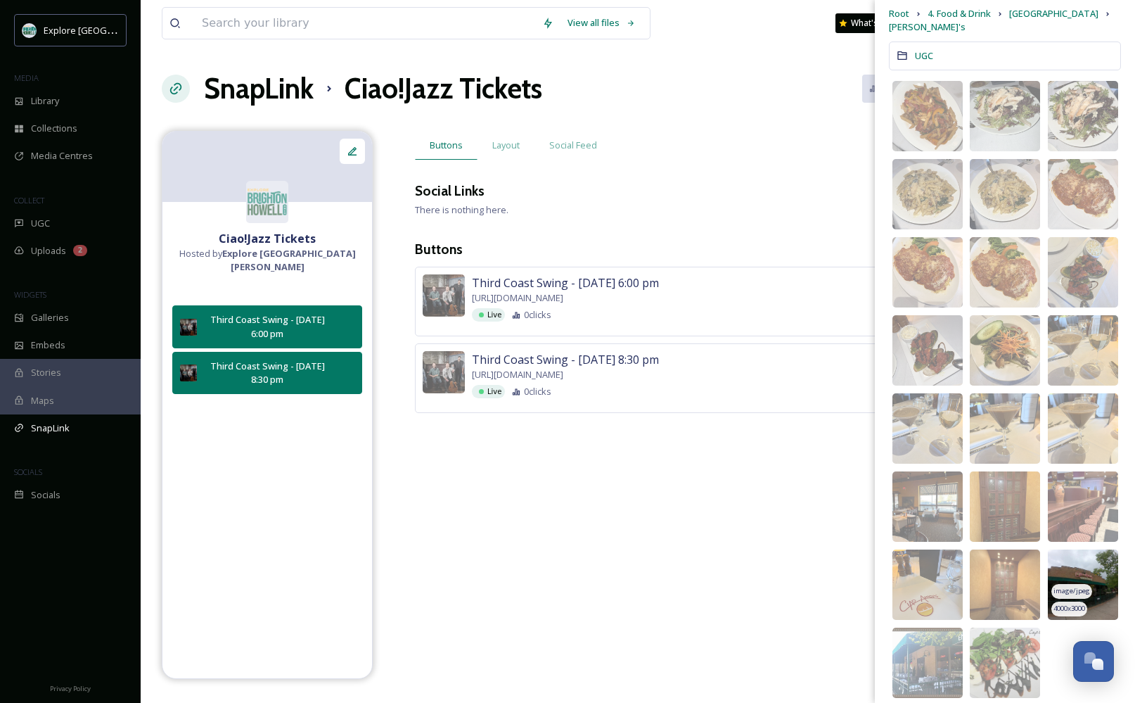
scroll to position [106, 0]
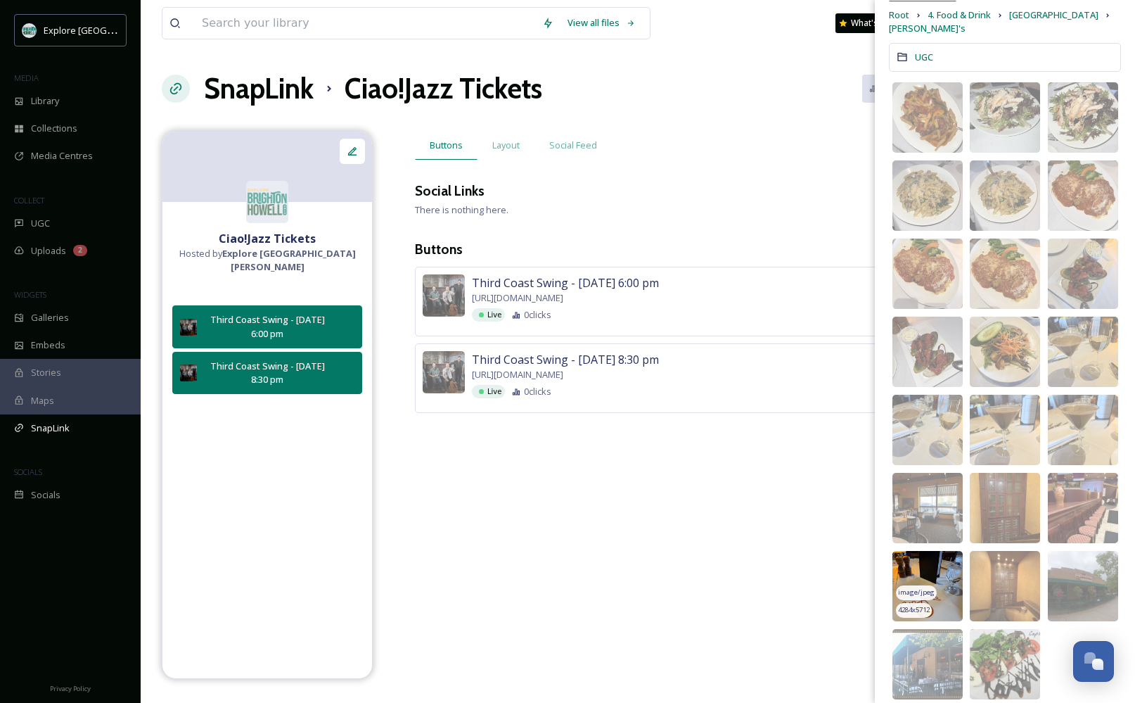
click at [614, 587] on span "image/jpeg" at bounding box center [916, 592] width 37 height 10
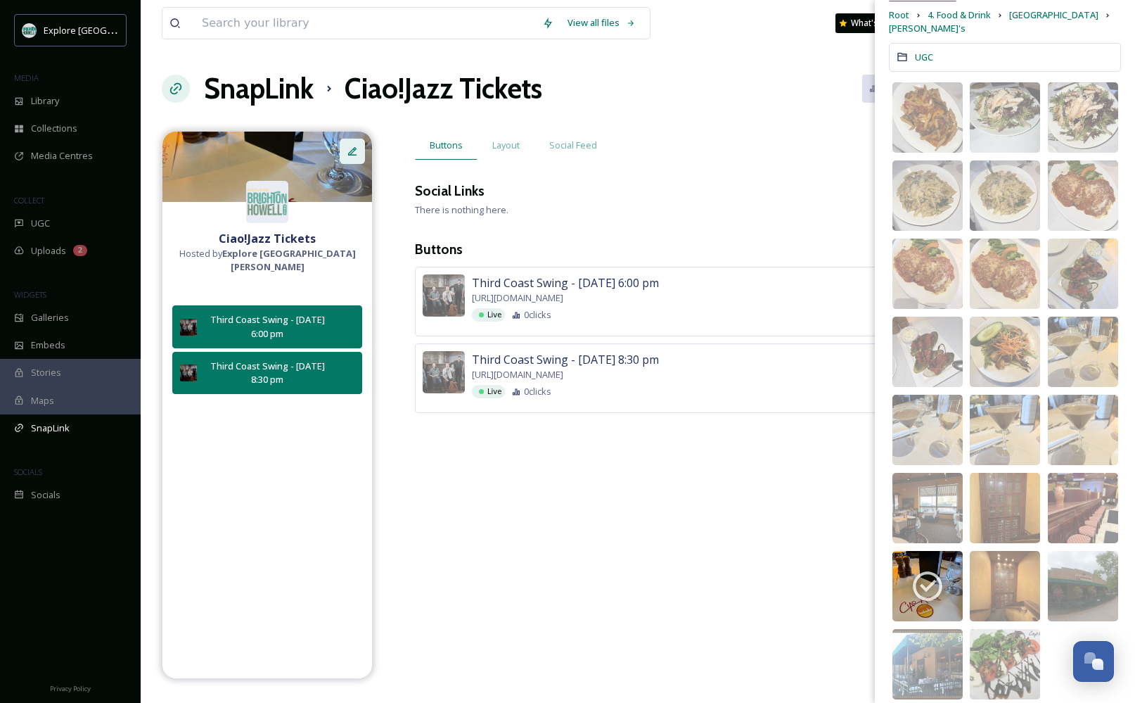
click at [354, 157] on div at bounding box center [352, 151] width 25 height 25
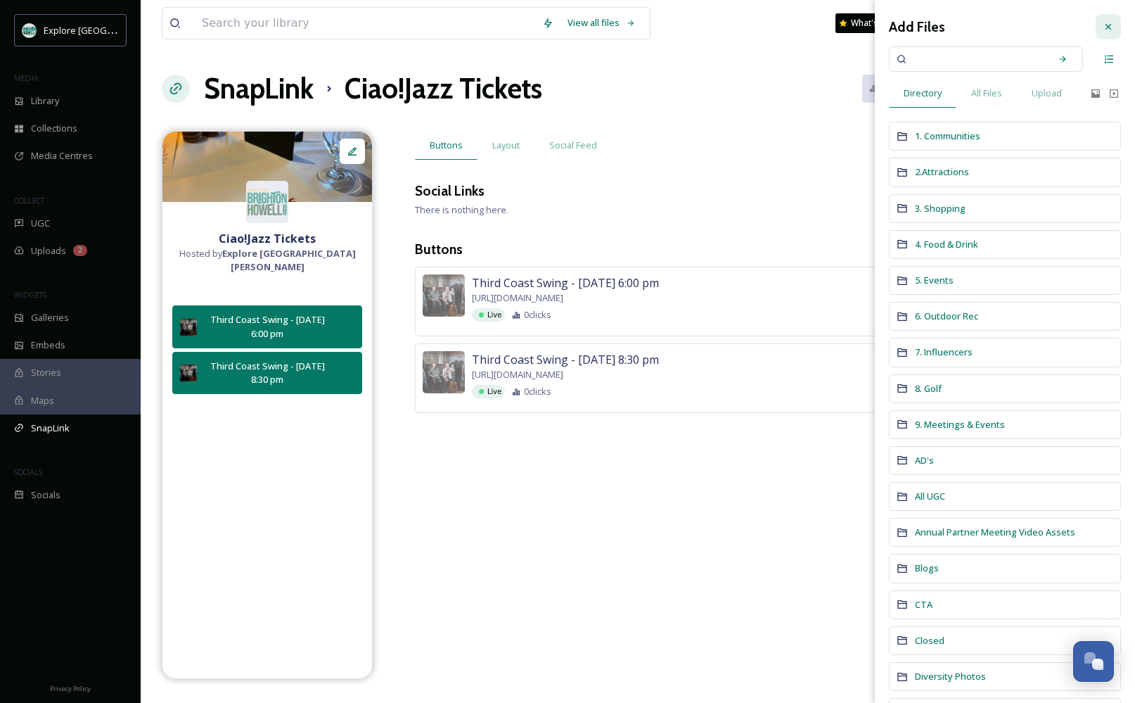
click at [614, 23] on icon at bounding box center [1108, 26] width 11 height 11
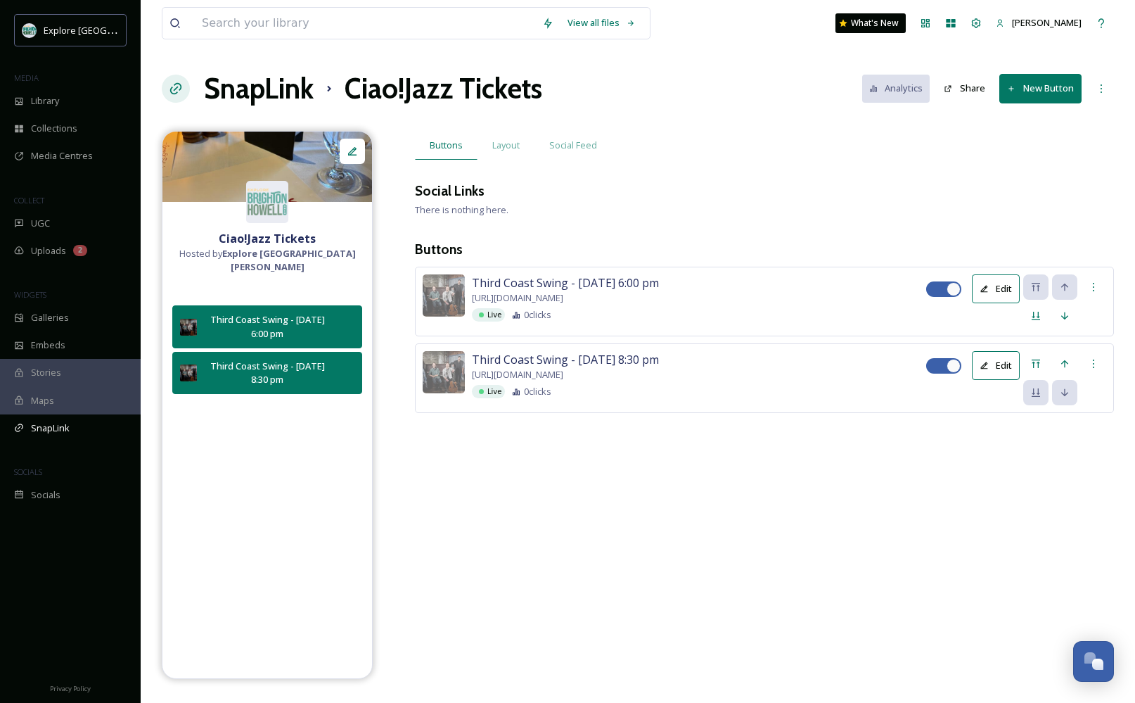
click at [229, 92] on h1 "SnapLink" at bounding box center [259, 89] width 110 height 42
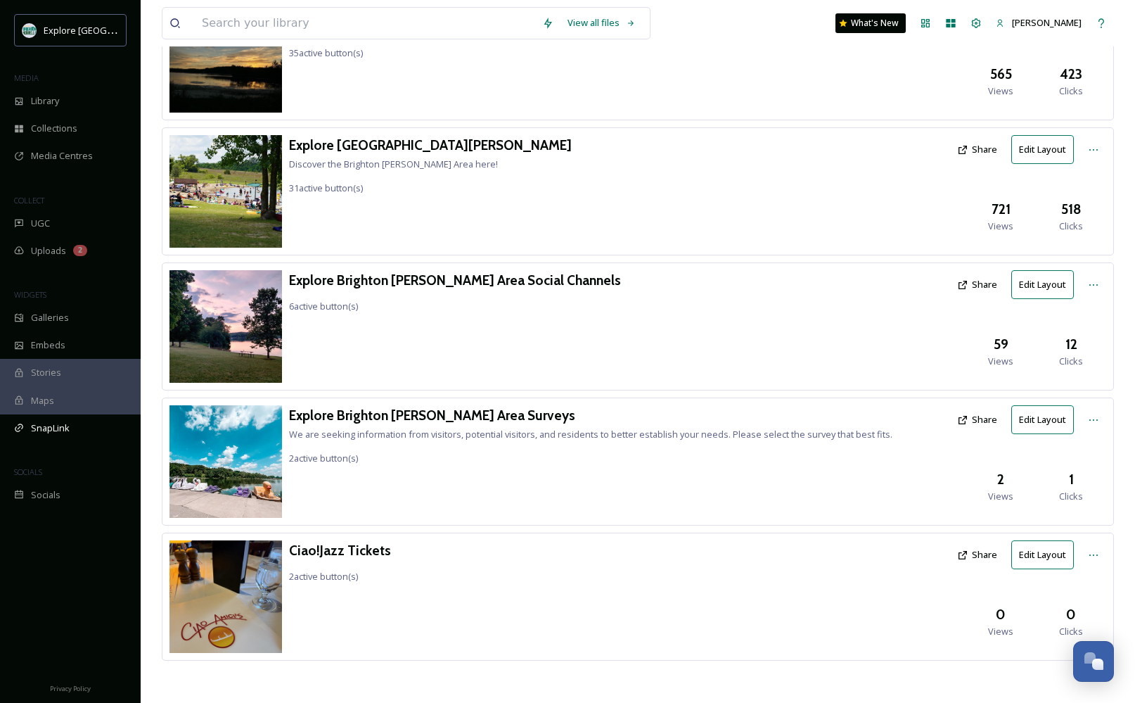
scroll to position [139, 0]
click at [614, 556] on icon at bounding box center [1093, 554] width 11 height 11
click at [614, 557] on button "Share" at bounding box center [977, 554] width 54 height 27
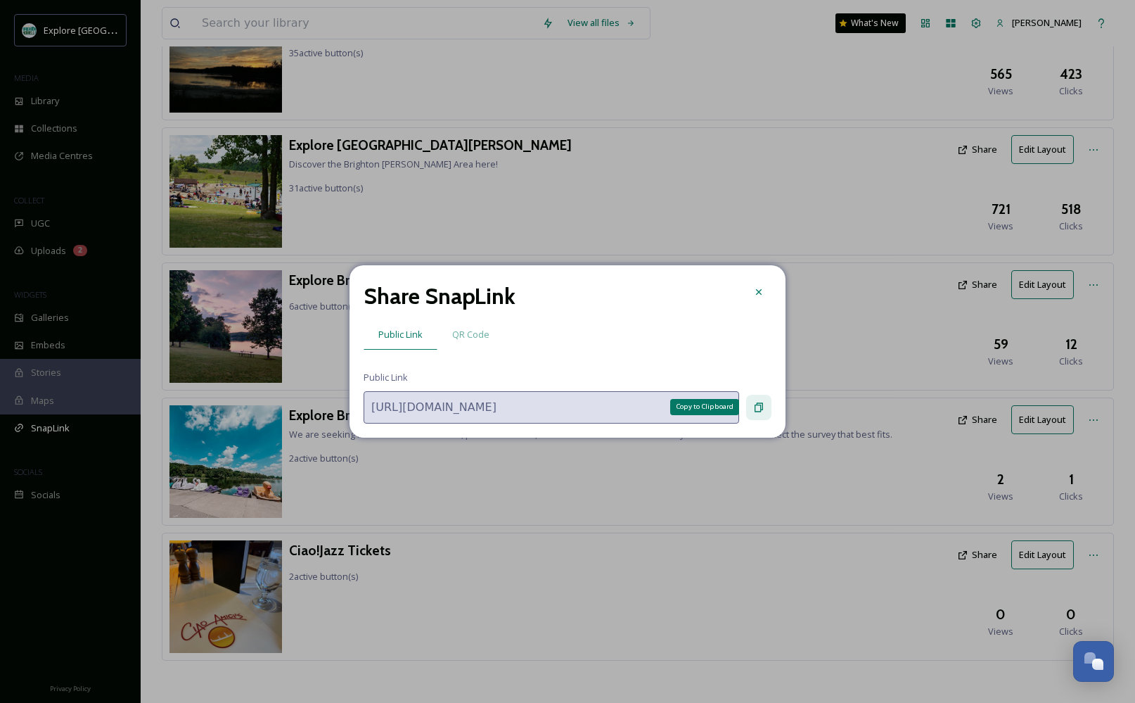
click at [614, 409] on icon at bounding box center [759, 406] width 8 height 9
click at [614, 296] on div at bounding box center [758, 291] width 25 height 25
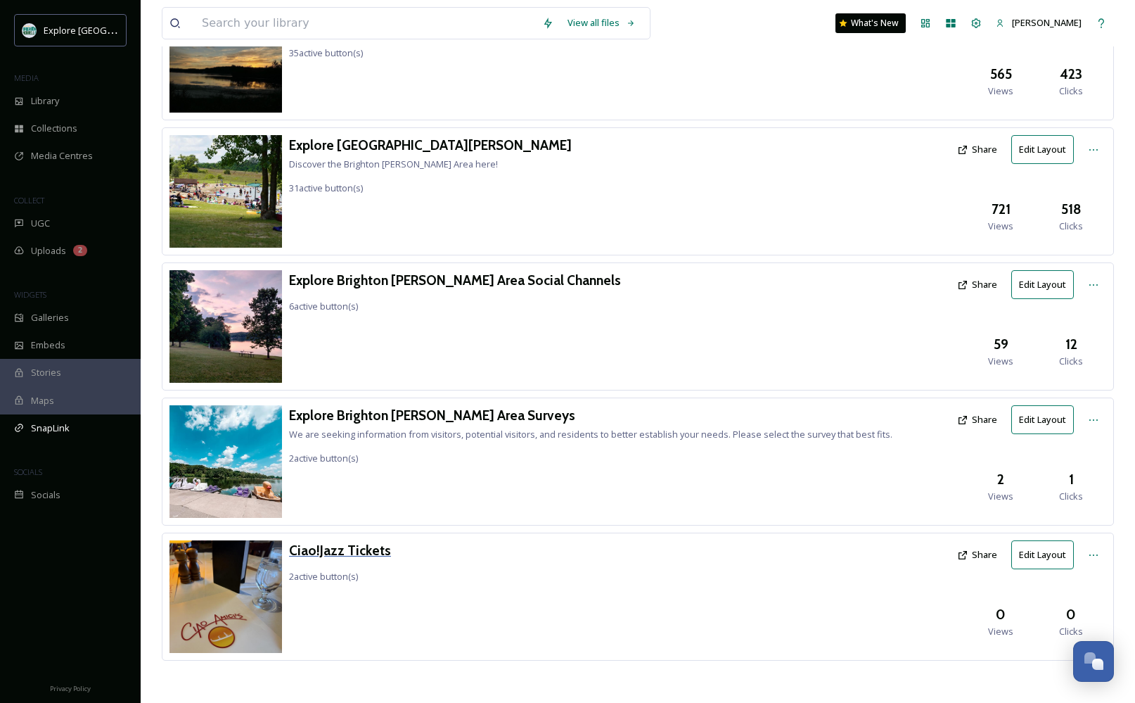
click at [350, 548] on h3 "Ciao!Jazz Tickets" at bounding box center [340, 550] width 102 height 20
